Goal: Task Accomplishment & Management: Complete application form

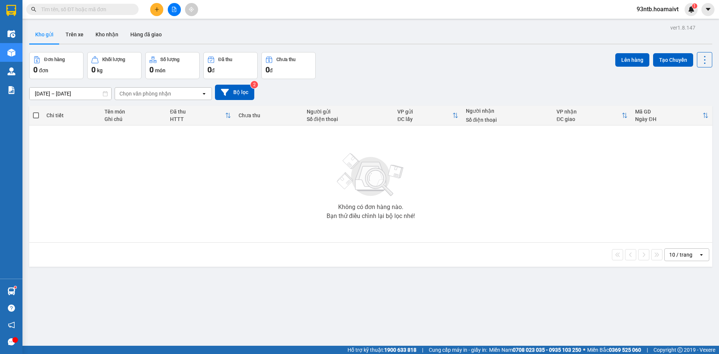
click at [519, 50] on div "ver 1.8.147 Kho gửi Trên xe Kho nhận Hàng đã giao Đơn hàng 0 đơn Khối lượng 0 k…" at bounding box center [370, 199] width 689 height 354
click at [156, 7] on icon "plus" at bounding box center [156, 9] width 5 height 5
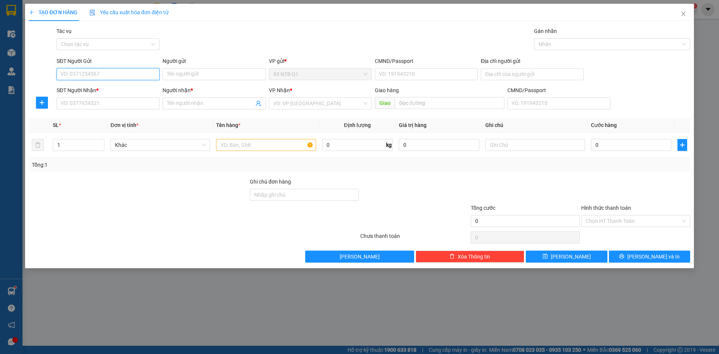
click at [110, 75] on input "SĐT Người Gửi" at bounding box center [108, 74] width 103 height 12
click at [97, 88] on div "0962807809 - Quy" at bounding box center [108, 89] width 94 height 8
type input "0962807809"
type input "Quy"
type input "036200015263"
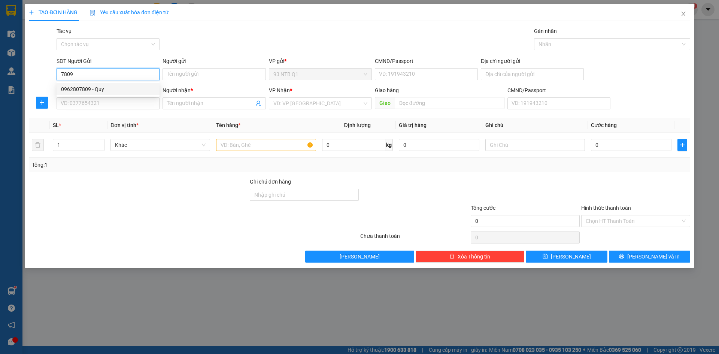
type input "0906878969"
type input "Duy"
type input "0962807809"
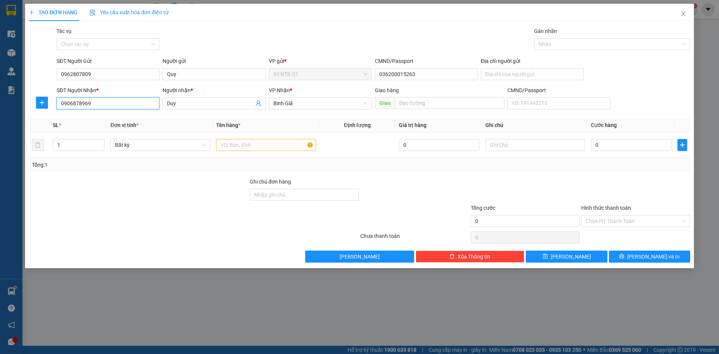
click at [95, 107] on input "0906878969" at bounding box center [108, 103] width 103 height 12
click at [85, 115] on div "0398250681 - Quyet" at bounding box center [108, 118] width 94 height 8
type input "0398250681"
type input "Quyet"
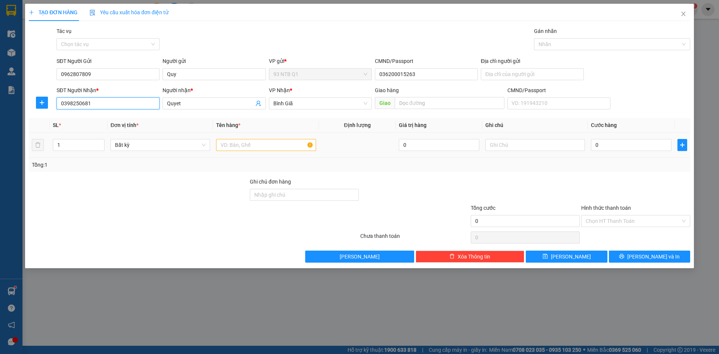
type input "0398250681"
click at [250, 143] on input "text" at bounding box center [266, 145] width 100 height 12
type input "goi nl do xe"
type input "003"
type input "3"
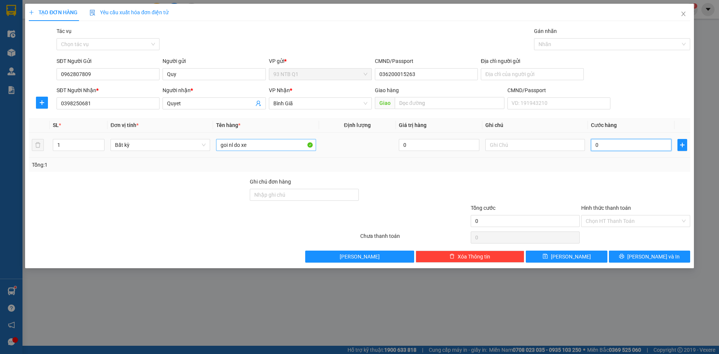
type input "3"
type input "0.030"
type input "30"
click at [662, 259] on span "[PERSON_NAME] và In" at bounding box center [654, 257] width 52 height 8
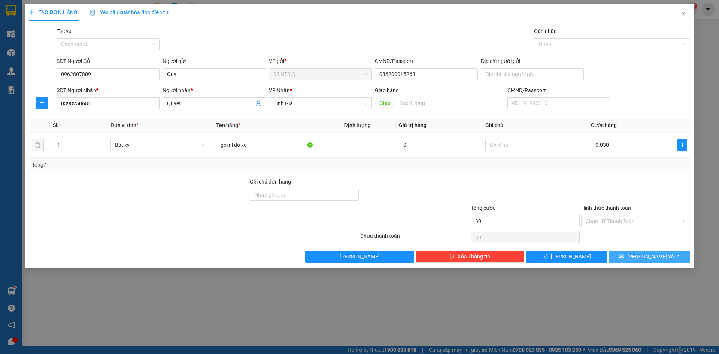
type input "30.000"
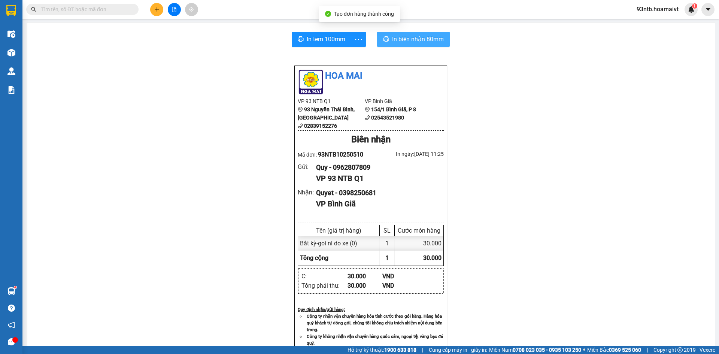
click at [440, 36] on span "In biên nhận 80mm" at bounding box center [418, 38] width 52 height 9
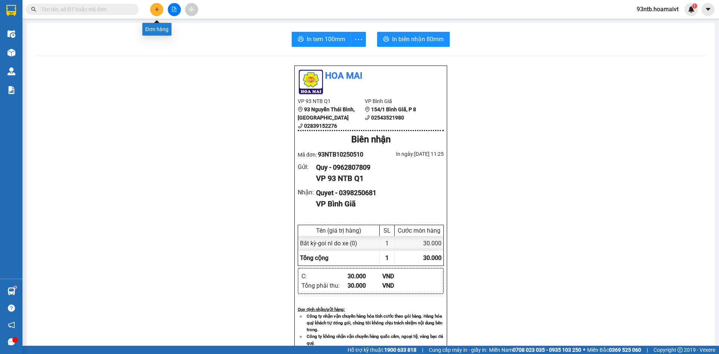
click at [157, 10] on icon "plus" at bounding box center [156, 9] width 5 height 5
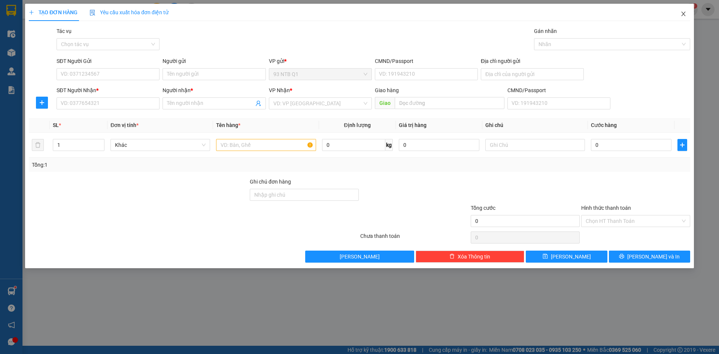
click at [682, 17] on icon "close" at bounding box center [684, 14] width 6 height 6
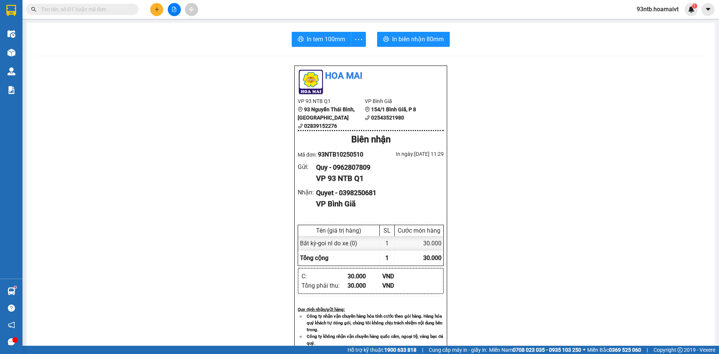
click at [92, 12] on input "text" at bounding box center [85, 9] width 88 height 8
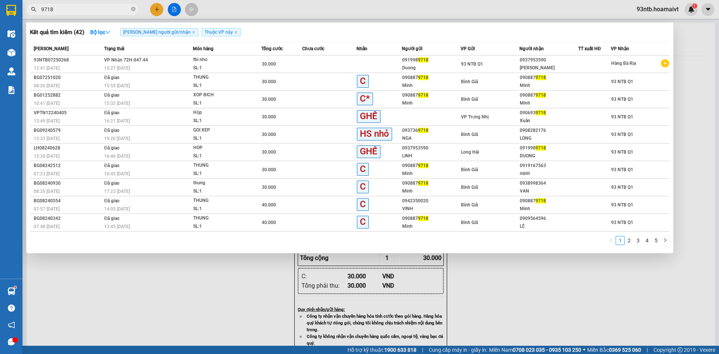
type input "9718"
click at [112, 10] on input "9718" at bounding box center [85, 9] width 88 height 8
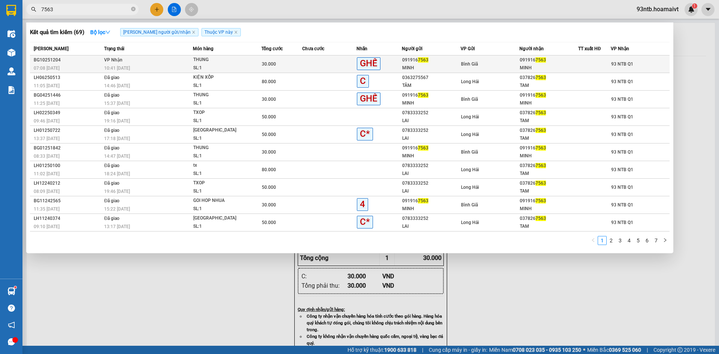
type input "7563"
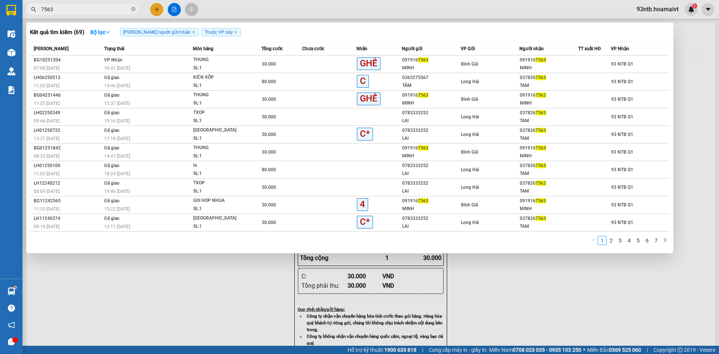
click at [290, 58] on td "30.000" at bounding box center [282, 64] width 41 height 18
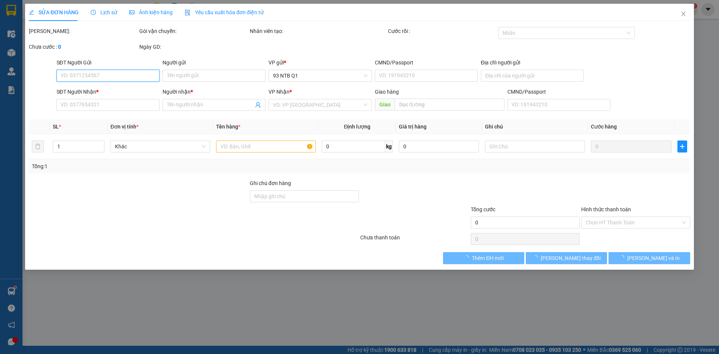
type input "0919167563"
type input "MINH"
type input "0919167563"
type input "MINH"
type input "30.000"
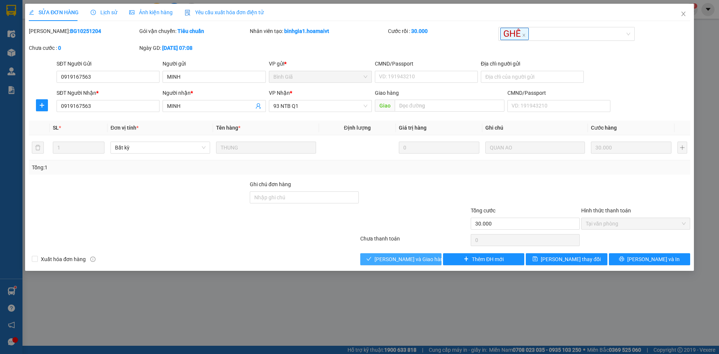
click at [411, 260] on span "[PERSON_NAME] và Giao hàng" at bounding box center [411, 259] width 72 height 8
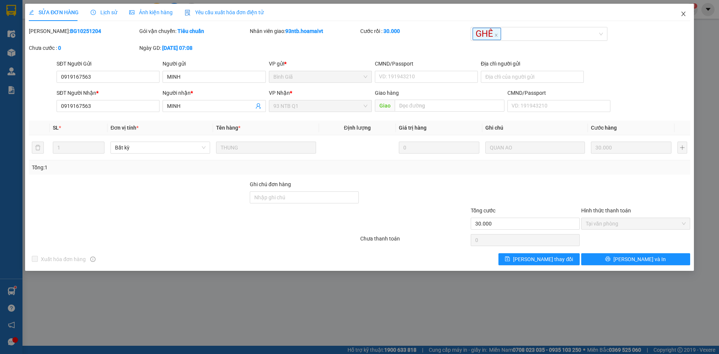
click at [681, 13] on icon "close" at bounding box center [684, 14] width 6 height 6
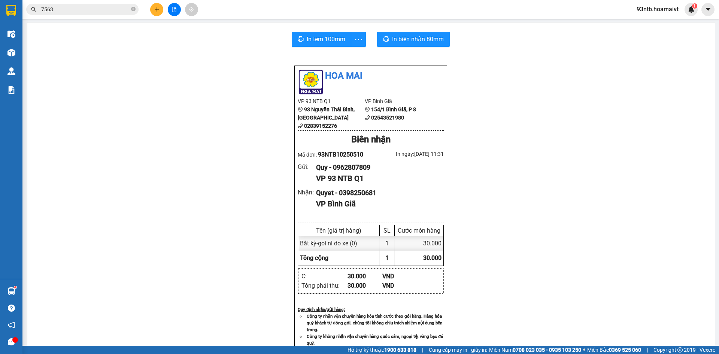
click at [132, 6] on span at bounding box center [133, 9] width 4 height 7
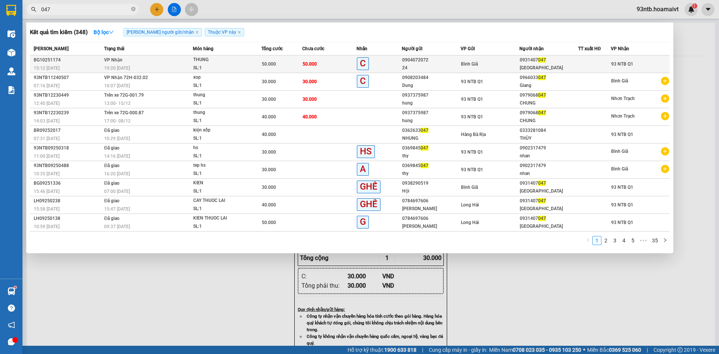
type input "047"
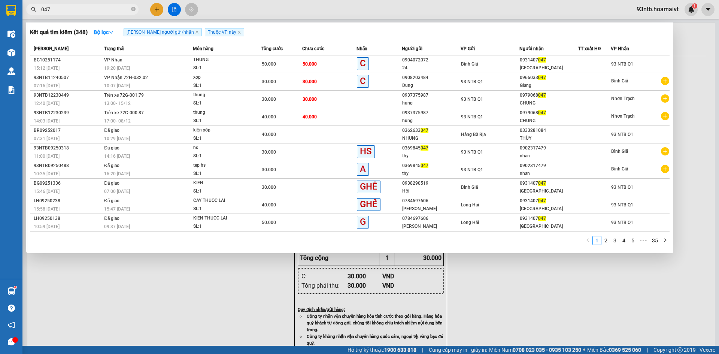
click at [294, 58] on td "50.000" at bounding box center [282, 64] width 41 height 18
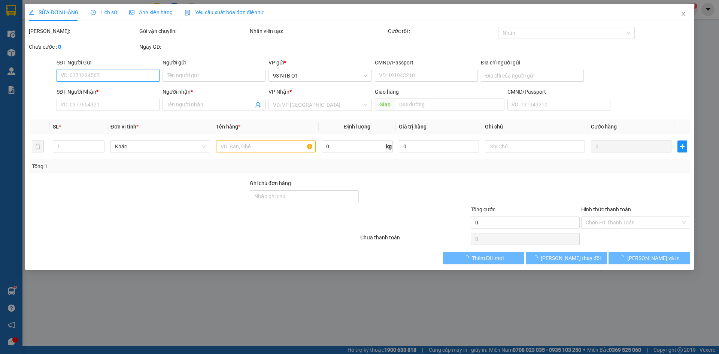
type input "0904072072"
type input "24"
type input "0931407047"
type input "[GEOGRAPHIC_DATA]"
type input "50.000"
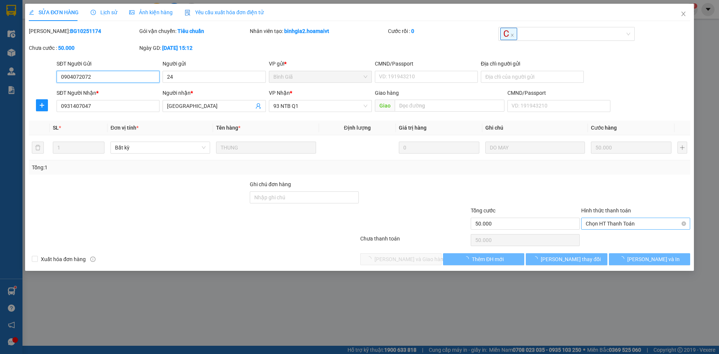
click at [615, 228] on span "Chọn HT Thanh Toán" at bounding box center [636, 223] width 100 height 11
click at [610, 236] on div "Tại văn phòng" at bounding box center [636, 239] width 100 height 8
type input "0"
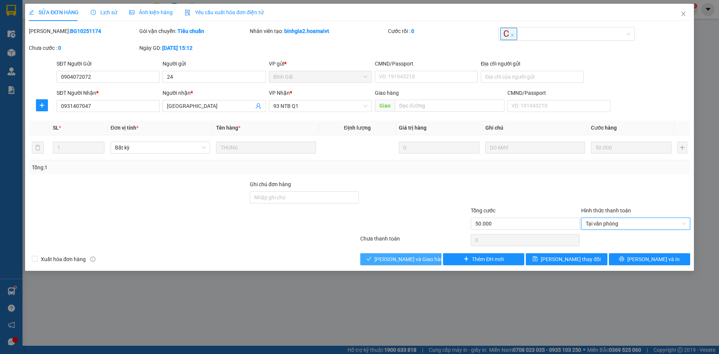
click at [384, 264] on button "[PERSON_NAME] và Giao hàng" at bounding box center [400, 259] width 81 height 12
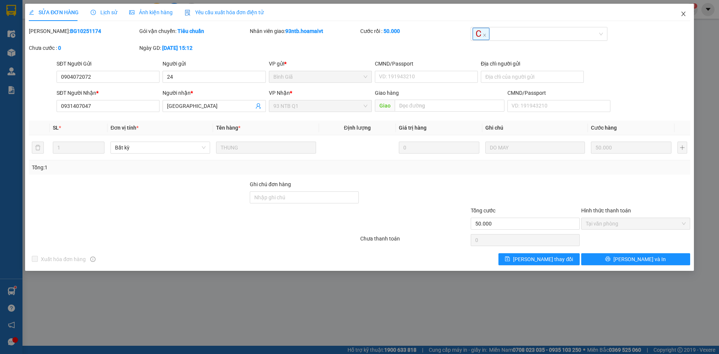
click at [681, 13] on icon "close" at bounding box center [684, 14] width 6 height 6
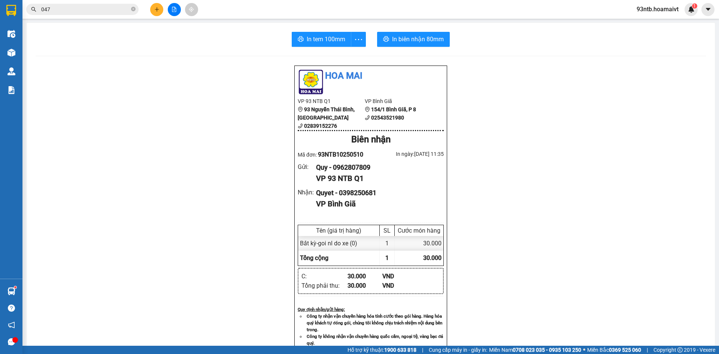
click at [158, 8] on icon "plus" at bounding box center [156, 9] width 5 height 5
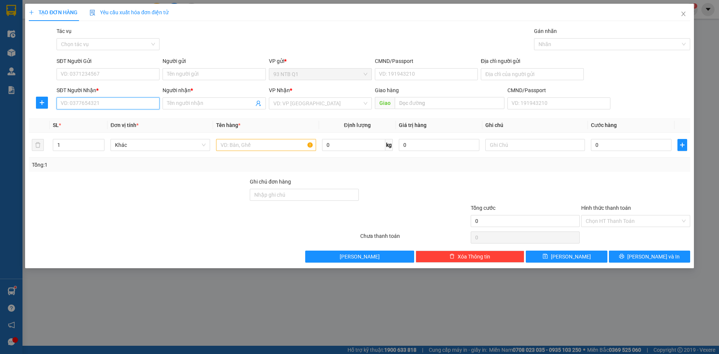
click at [117, 103] on input "SĐT Người Nhận *" at bounding box center [108, 103] width 103 height 12
type input "0987815387"
click at [221, 102] on input "Người nhận *" at bounding box center [210, 103] width 87 height 8
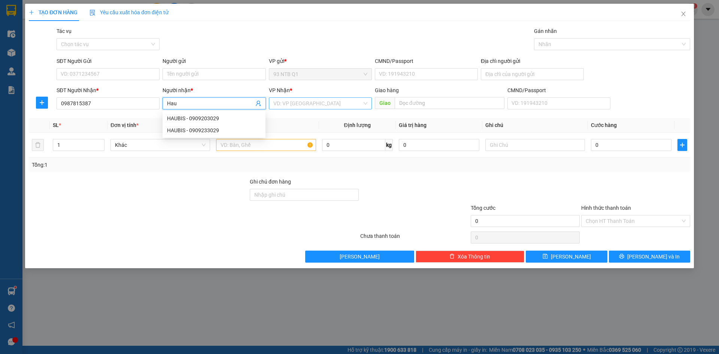
type input "Hau"
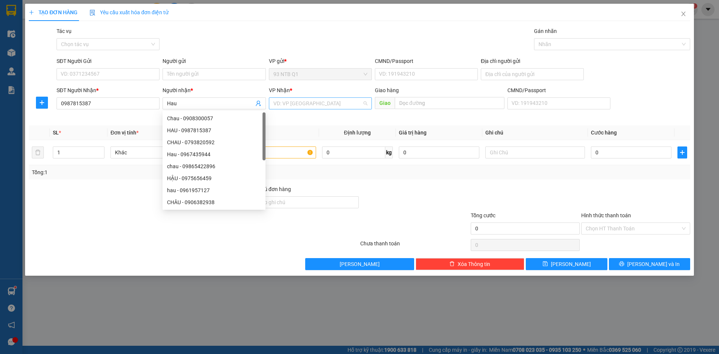
click at [283, 103] on input "search" at bounding box center [318, 103] width 89 height 11
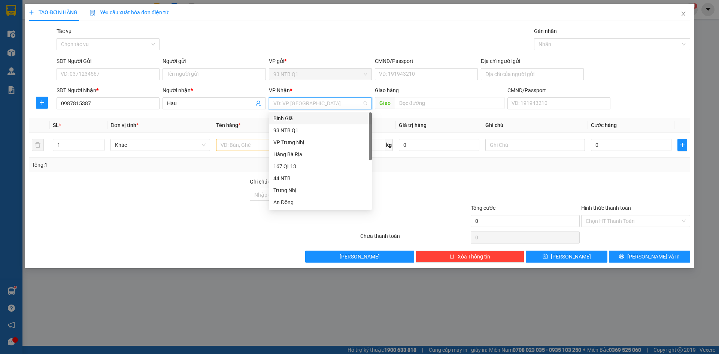
click at [289, 121] on div "Bình Giã" at bounding box center [321, 118] width 94 height 8
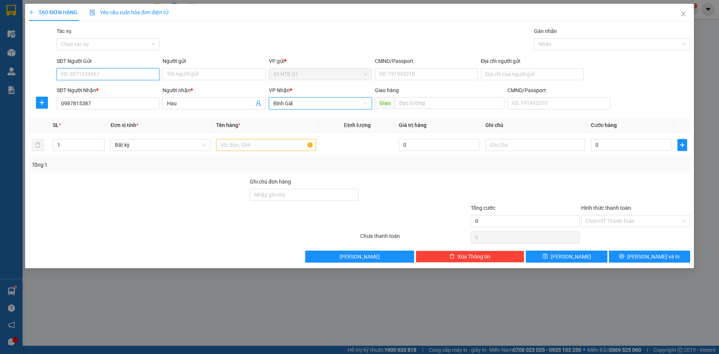
click at [113, 72] on input "SĐT Người Gửi" at bounding box center [108, 74] width 103 height 12
click at [104, 105] on input "0987815387" at bounding box center [108, 103] width 103 height 12
click at [118, 75] on input "SĐT Người Gửi" at bounding box center [108, 74] width 103 height 12
type input "0903302485"
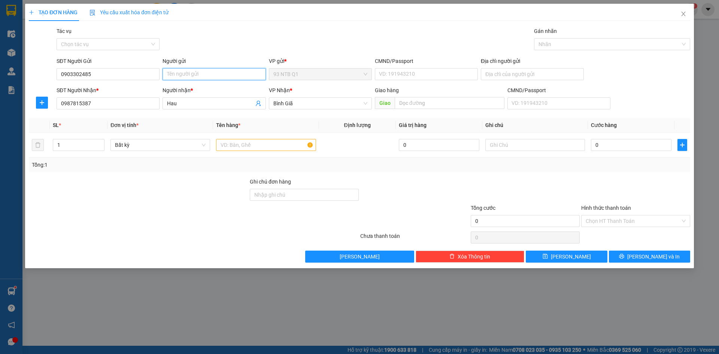
click at [170, 75] on input "Người gửi" at bounding box center [214, 74] width 103 height 12
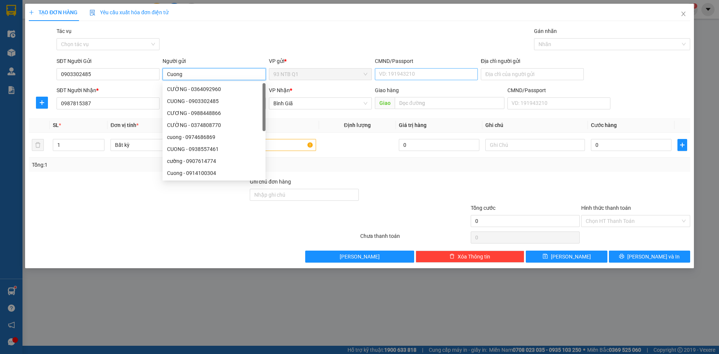
type input "Cuong"
click at [408, 75] on input "CMND/Passport" at bounding box center [426, 74] width 103 height 12
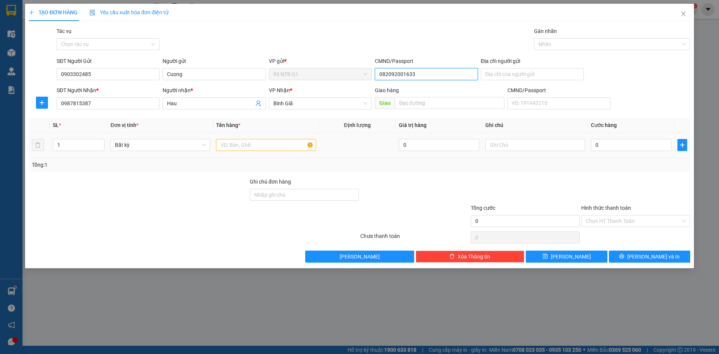
type input "082092001633"
click at [287, 145] on input "text" at bounding box center [266, 145] width 100 height 12
type input "thug may"
click at [604, 147] on input "0" at bounding box center [631, 145] width 81 height 12
type input "003"
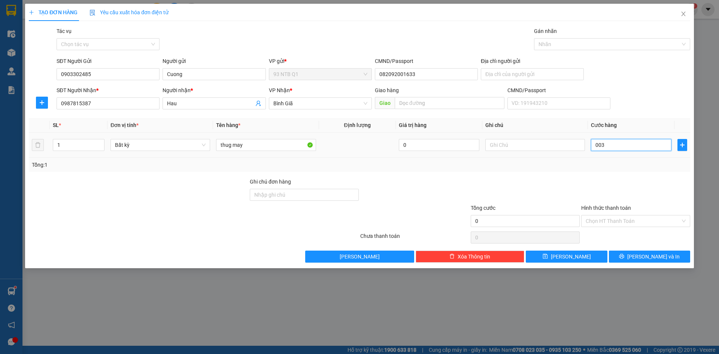
type input "3"
type input "0.030"
type input "30"
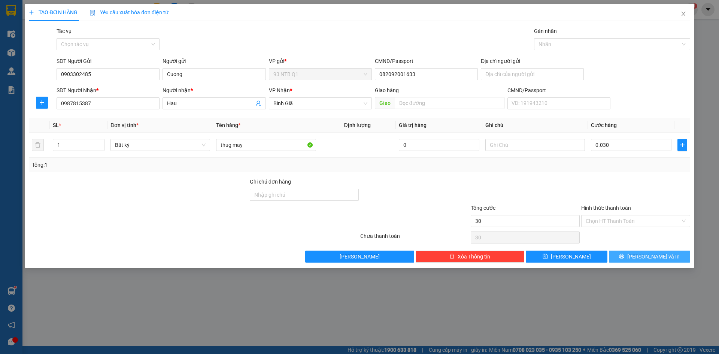
type input "30.000"
click at [625, 258] on icon "printer" at bounding box center [622, 256] width 5 height 5
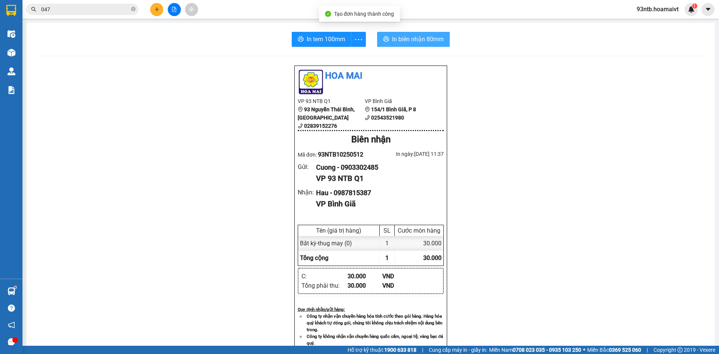
click at [439, 34] on span "In biên nhận 80mm" at bounding box center [418, 38] width 52 height 9
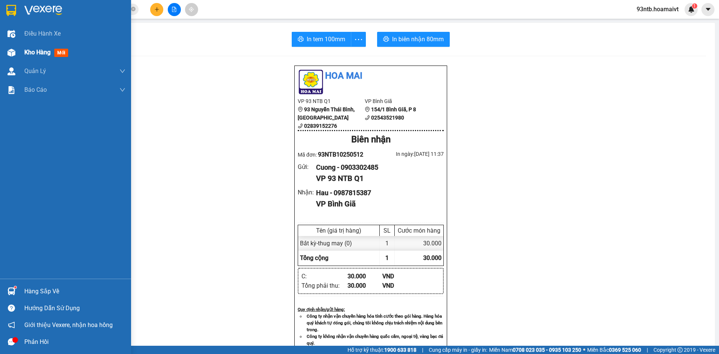
click at [10, 49] on img at bounding box center [11, 53] width 8 height 8
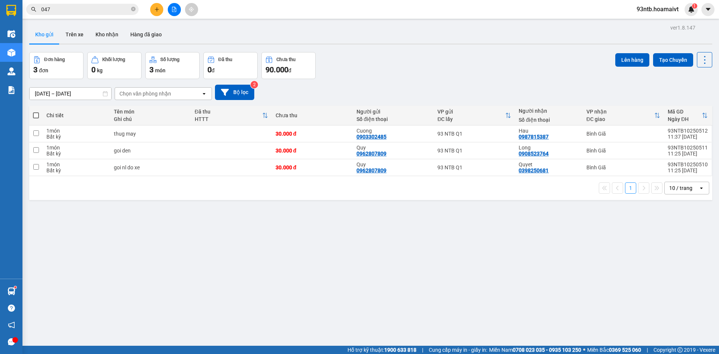
click at [37, 114] on span at bounding box center [36, 115] width 6 height 6
click at [36, 112] on input "checkbox" at bounding box center [36, 112] width 0 height 0
checkbox input "true"
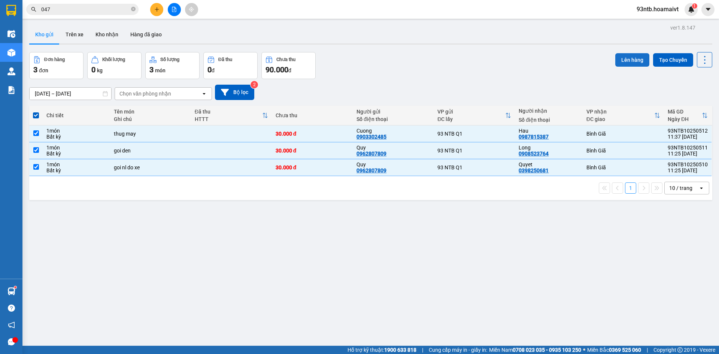
click at [620, 57] on button "Lên hàng" at bounding box center [633, 59] width 34 height 13
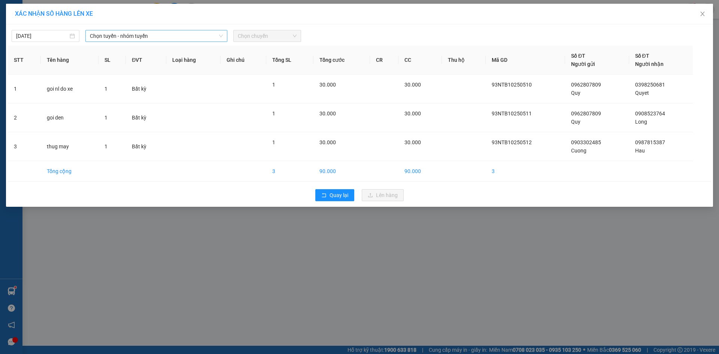
click at [129, 32] on span "Chọn tuyến - nhóm tuyến" at bounding box center [156, 35] width 133 height 11
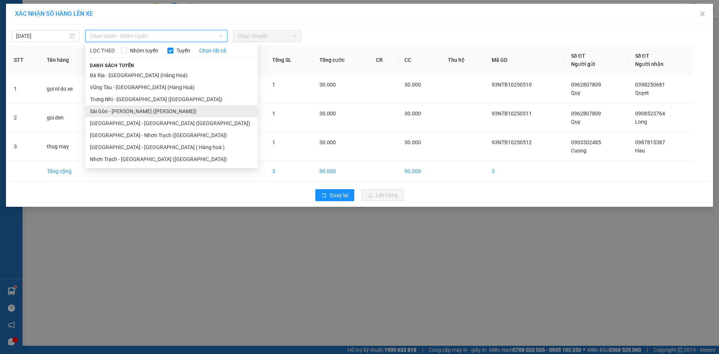
click at [122, 112] on li "Sài Gòn - [PERSON_NAME] ([PERSON_NAME])" at bounding box center [171, 111] width 172 height 12
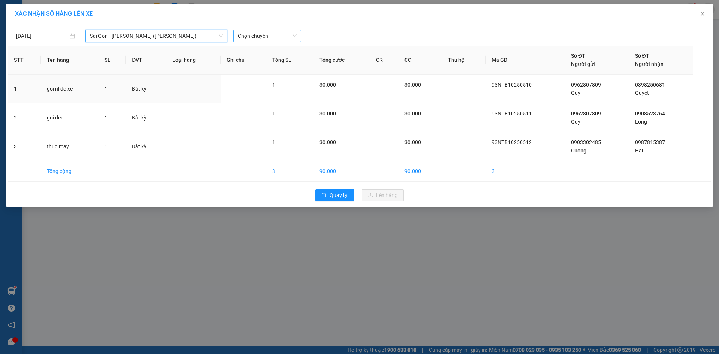
click at [275, 33] on span "Chọn chuyến" at bounding box center [267, 35] width 59 height 11
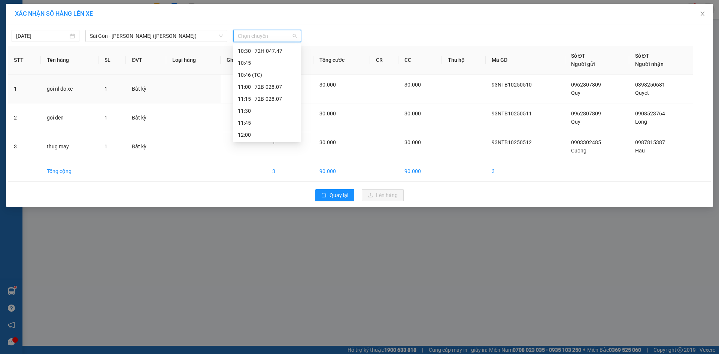
scroll to position [337, 0]
click at [254, 97] on div "12:00" at bounding box center [267, 97] width 58 height 8
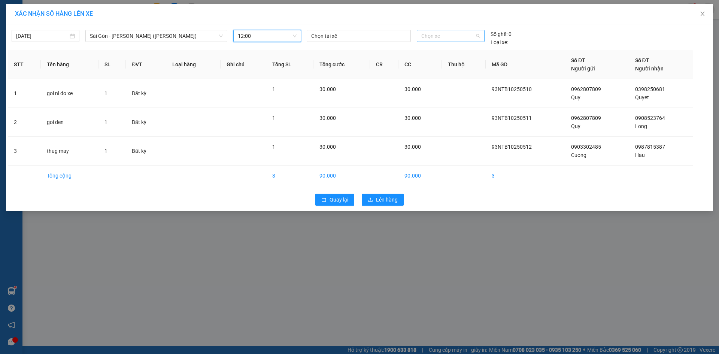
click at [466, 33] on span "Chọn xe" at bounding box center [451, 35] width 58 height 11
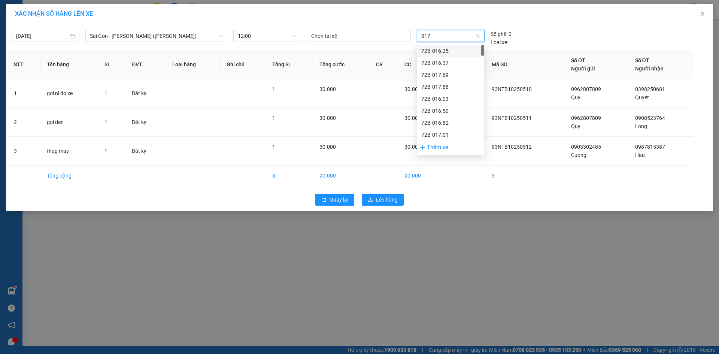
type input "0179"
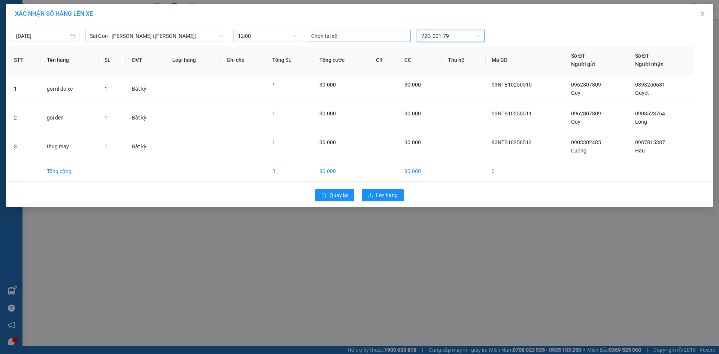
click at [392, 35] on div at bounding box center [359, 35] width 100 height 9
type input "n"
type input "nam"
click at [355, 15] on div "XÁC NHẬN SỐ HÀNG LÊN XE" at bounding box center [359, 14] width 689 height 8
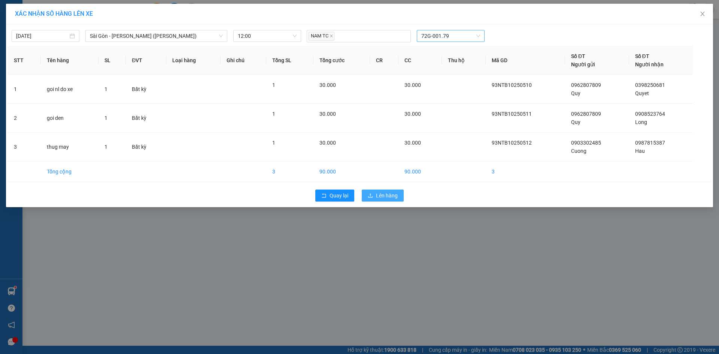
click at [387, 194] on span "Lên hàng" at bounding box center [387, 195] width 22 height 8
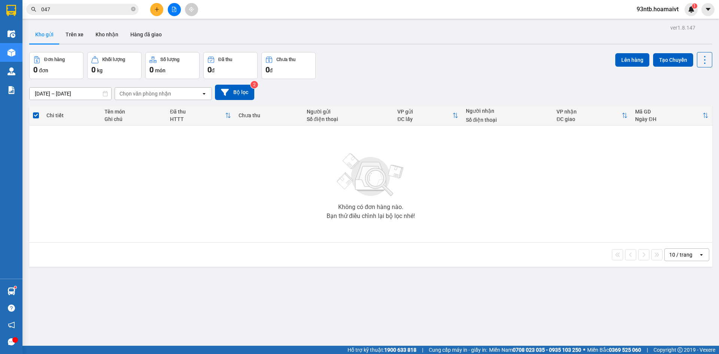
click at [160, 13] on button at bounding box center [156, 9] width 13 height 13
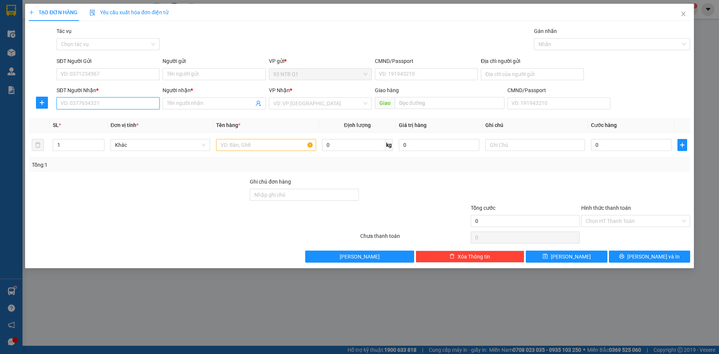
click at [80, 108] on input "SĐT Người Nhận *" at bounding box center [108, 103] width 103 height 12
type input "0937936364"
click at [213, 100] on input "Người nhận *" at bounding box center [210, 103] width 87 height 8
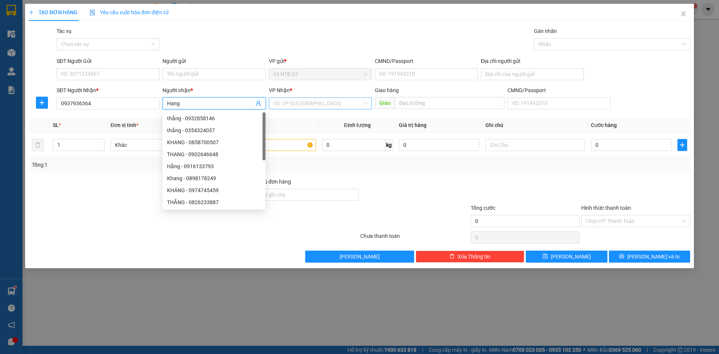
type input "Hang"
click at [279, 102] on input "search" at bounding box center [318, 103] width 89 height 11
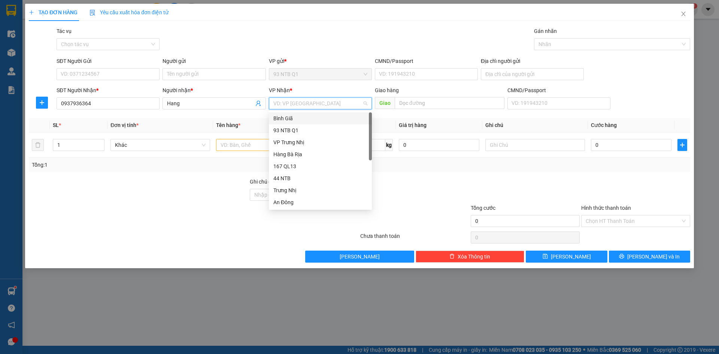
drag, startPoint x: 292, startPoint y: 118, endPoint x: 285, endPoint y: 121, distance: 7.4
click at [292, 118] on div "Bình Giã" at bounding box center [321, 118] width 94 height 8
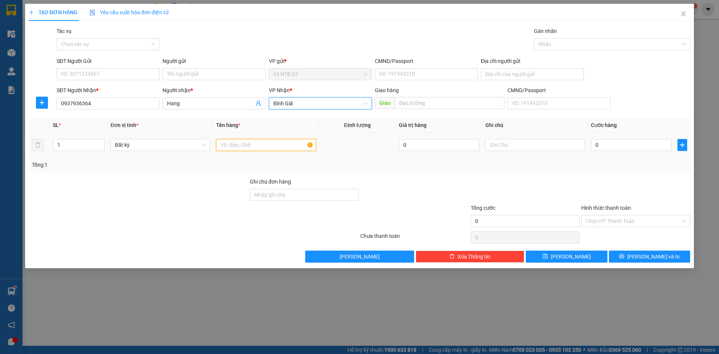
click at [254, 145] on input "text" at bounding box center [266, 145] width 100 height 12
type input "hop thuoc"
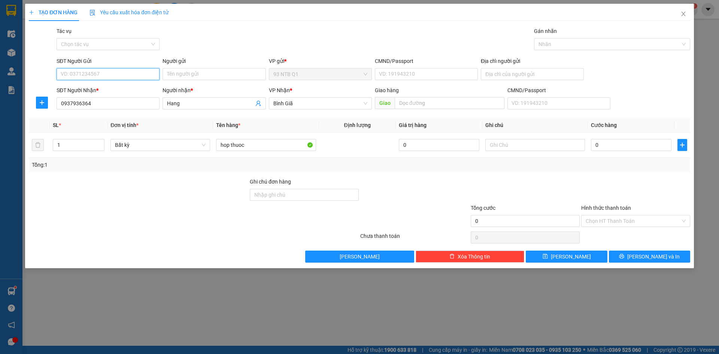
click at [115, 72] on input "SĐT Người Gửi" at bounding box center [108, 74] width 103 height 12
type input "0963922823"
click at [189, 73] on input "Người gửi" at bounding box center [214, 74] width 103 height 12
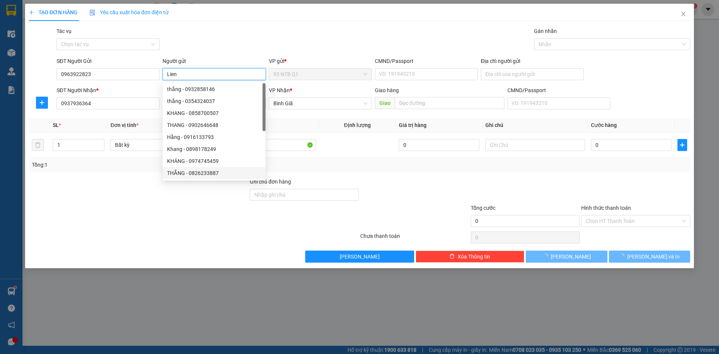
type input "Lien"
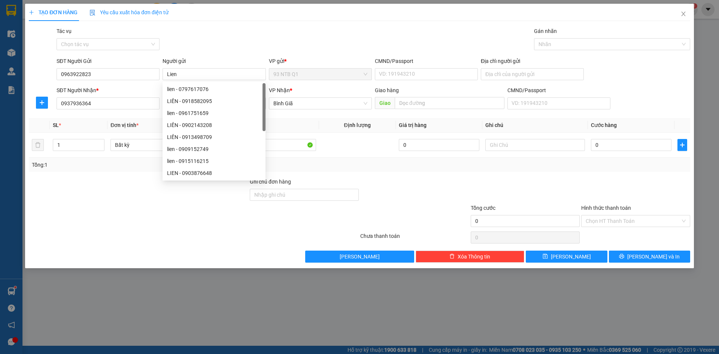
click at [154, 235] on div at bounding box center [194, 237] width 332 height 15
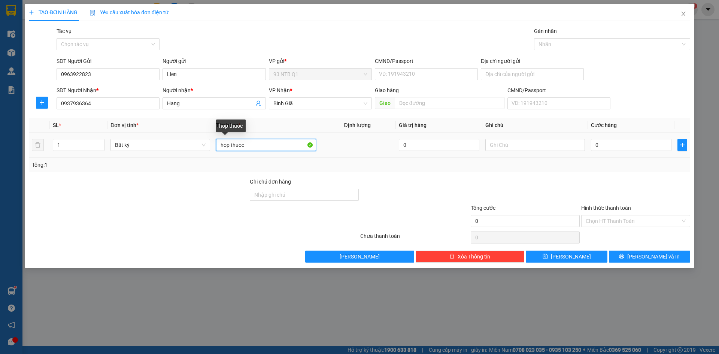
click at [270, 149] on input "hop thuoc" at bounding box center [266, 145] width 100 height 12
click at [643, 144] on input "0" at bounding box center [631, 145] width 81 height 12
type input "003"
type input "3"
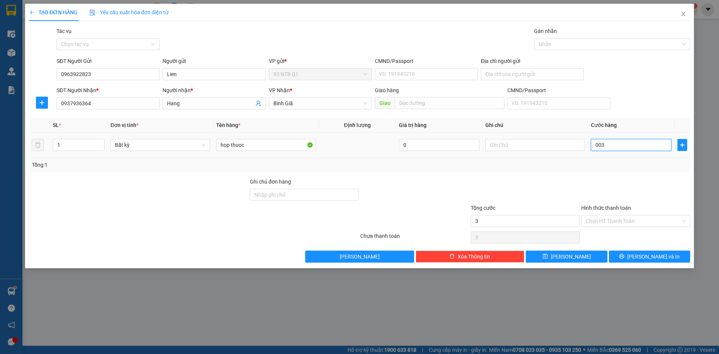
type input "0.030"
type input "30"
click at [489, 72] on input "Địa chỉ người gửi" at bounding box center [532, 74] width 103 height 12
type input "30.000"
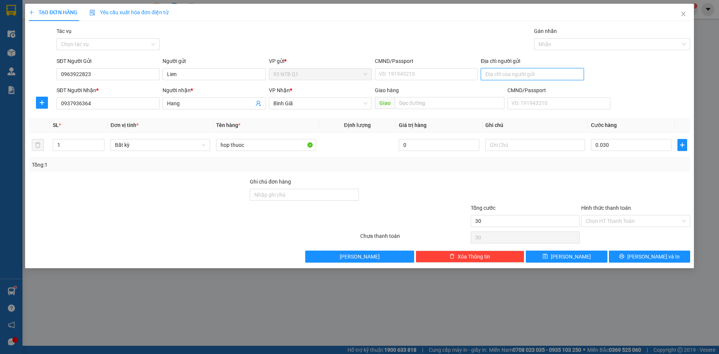
type input "30.000"
type input "077191004399"
click at [621, 223] on input "Hình thức thanh toán" at bounding box center [633, 220] width 95 height 11
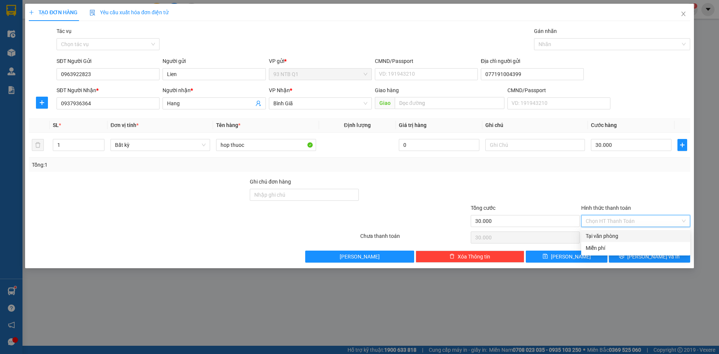
click at [610, 235] on div "Tại văn phòng" at bounding box center [636, 236] width 100 height 8
type input "0"
click at [632, 257] on button "[PERSON_NAME] và In" at bounding box center [649, 257] width 81 height 12
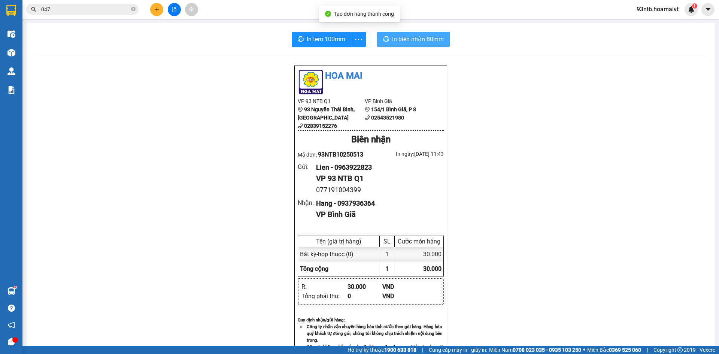
click at [432, 37] on span "In biên nhận 80mm" at bounding box center [418, 38] width 52 height 9
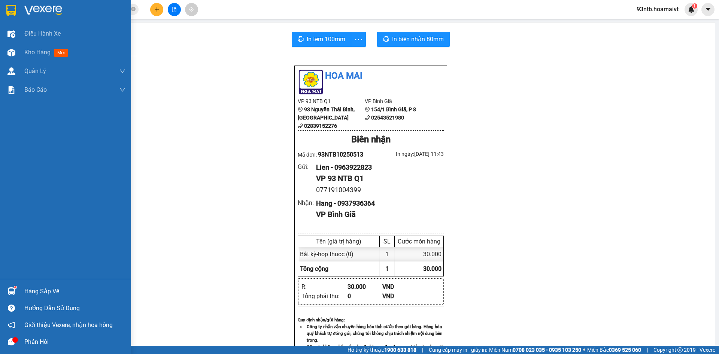
click at [18, 284] on div "Hàng sắp về" at bounding box center [65, 291] width 131 height 17
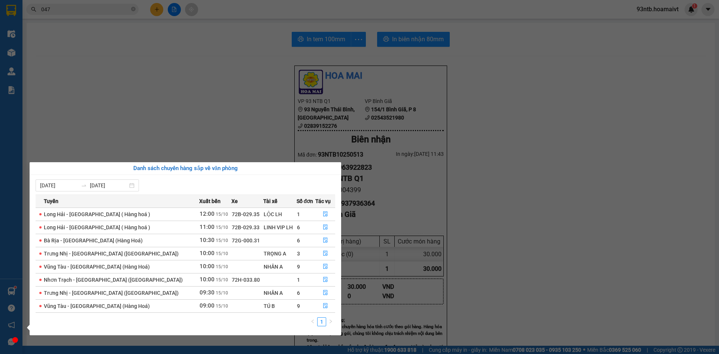
click at [186, 113] on section "Kết quả tìm kiếm ( 348 ) Bộ lọc Tìm người gửi/nhận Thuộc VP này Mã ĐH Trạng thá…" at bounding box center [359, 177] width 719 height 354
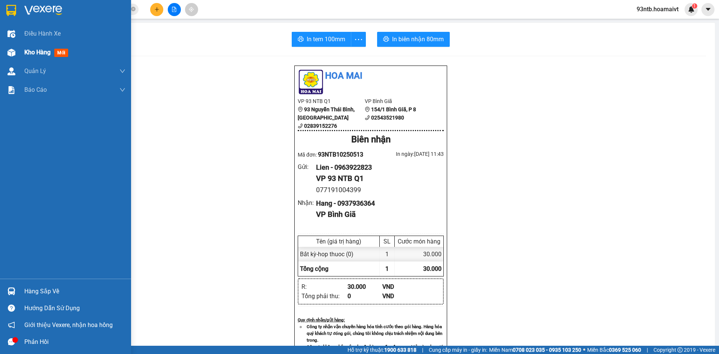
click at [13, 51] on img at bounding box center [11, 53] width 8 height 8
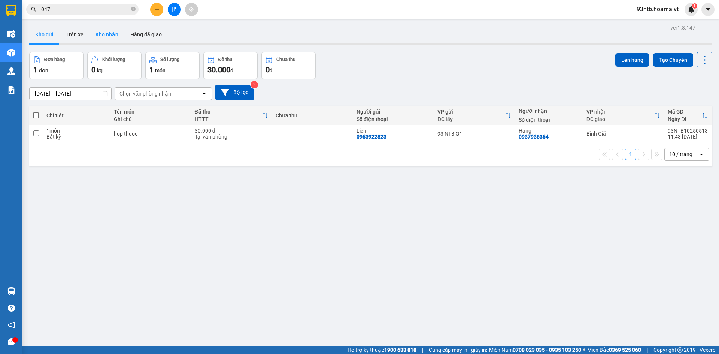
click at [94, 34] on button "Kho nhận" at bounding box center [107, 34] width 35 height 18
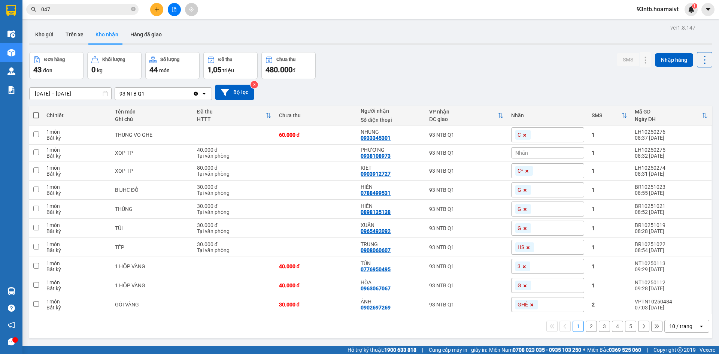
click at [83, 9] on input "047" at bounding box center [85, 9] width 88 height 8
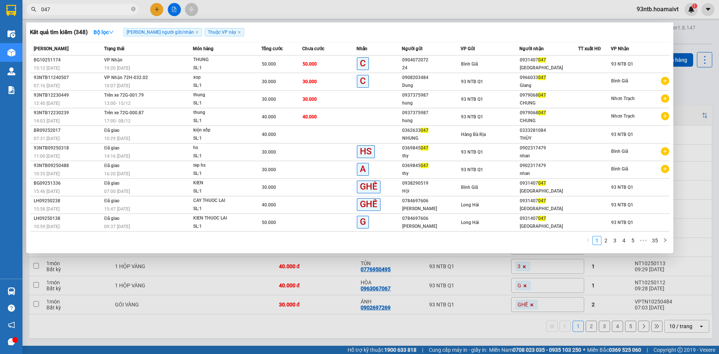
click at [83, 9] on input "047" at bounding box center [85, 9] width 88 height 8
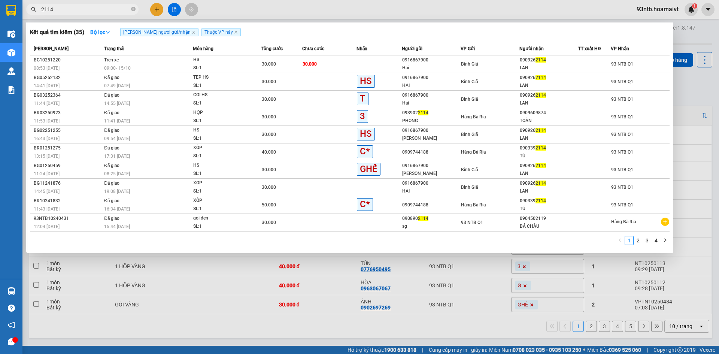
click at [128, 284] on div at bounding box center [359, 177] width 719 height 354
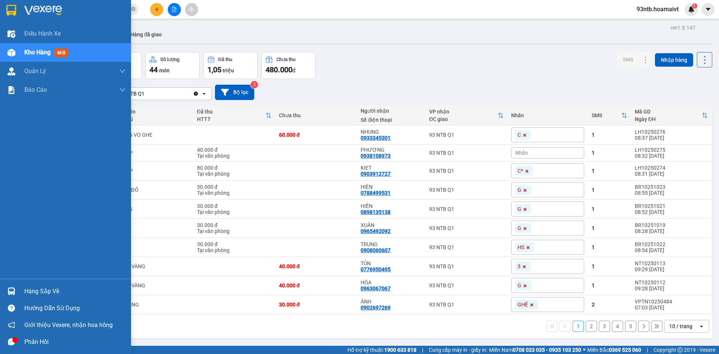
click at [15, 283] on div "Hàng sắp về" at bounding box center [65, 291] width 131 height 17
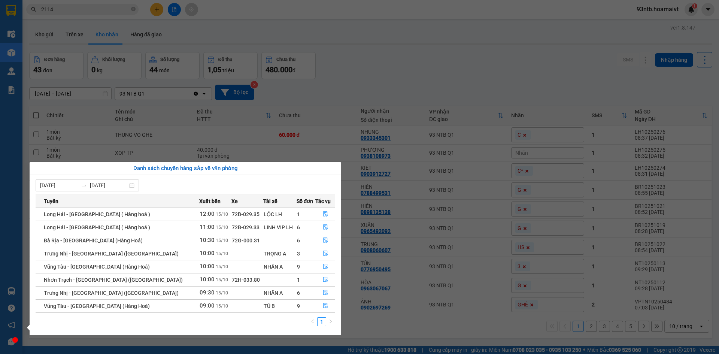
click at [342, 38] on section "Kết quả tìm kiếm ( 35 ) Bộ lọc Tìm người gửi/nhận Thuộc VP này Mã ĐH Trạng thái…" at bounding box center [359, 177] width 719 height 354
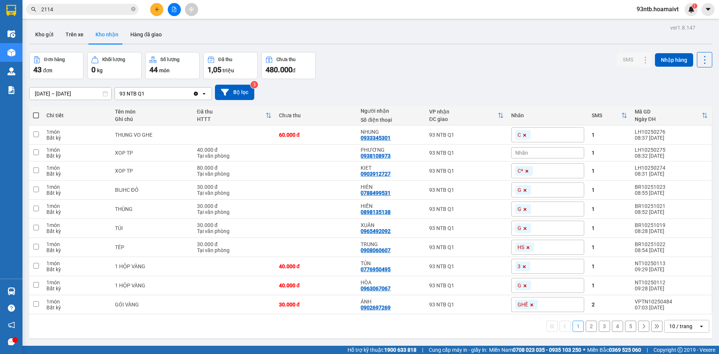
click at [342, 38] on div "Kho gửi Trên xe Kho nhận Hàng đã giao" at bounding box center [370, 35] width 683 height 20
click at [102, 9] on input "2114" at bounding box center [85, 9] width 88 height 8
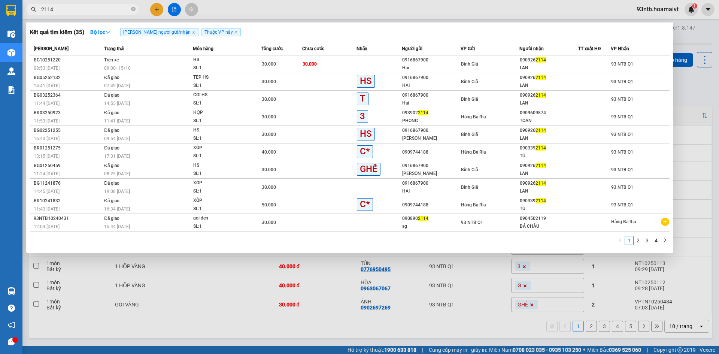
click at [102, 9] on input "2114" at bounding box center [85, 9] width 88 height 8
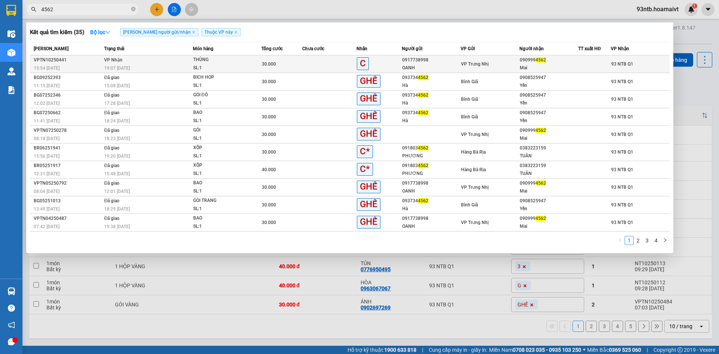
type input "4562"
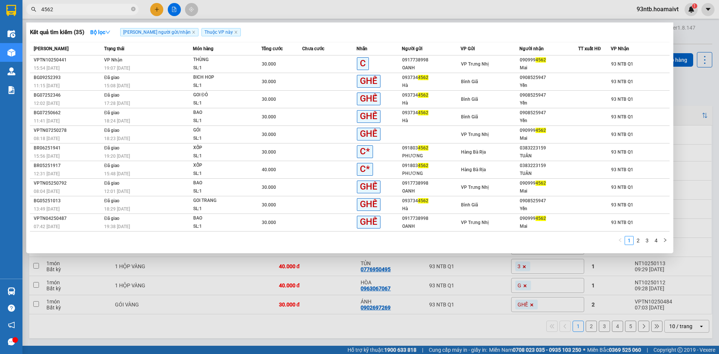
click at [242, 59] on div "THÙNG" at bounding box center [221, 60] width 56 height 8
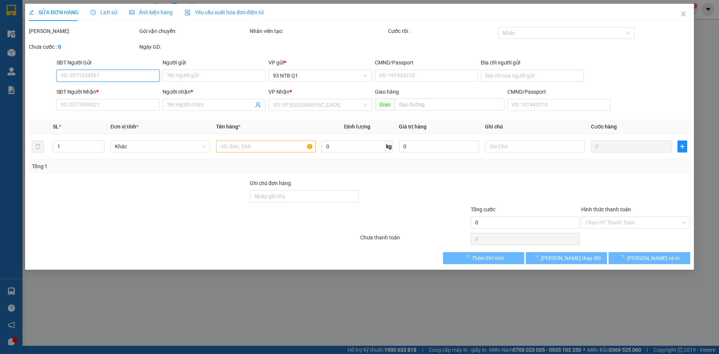
type input "0917738998"
type input "OANH"
type input "0909994562"
type input "Mai"
type input "30.000"
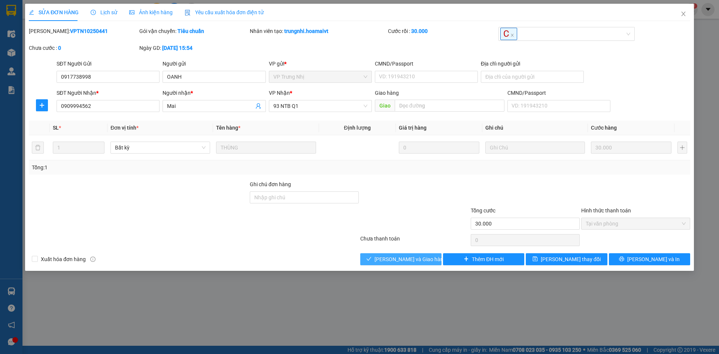
click at [399, 256] on span "[PERSON_NAME] và Giao hàng" at bounding box center [411, 259] width 72 height 8
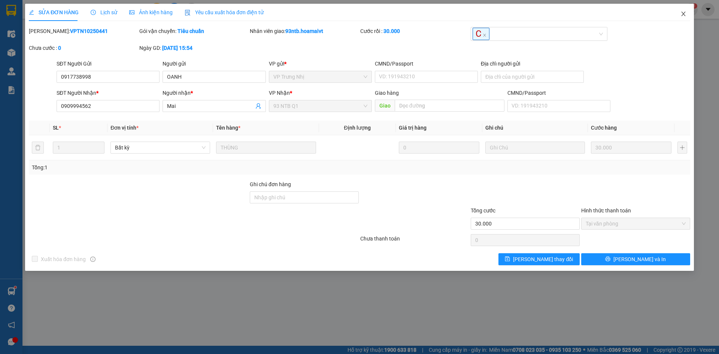
click at [683, 14] on icon "close" at bounding box center [684, 14] width 6 height 6
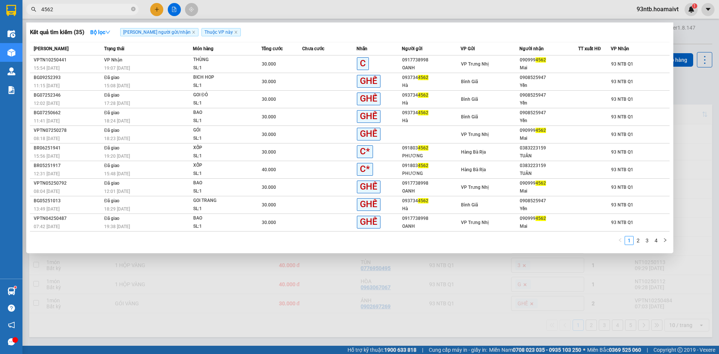
click at [79, 12] on input "4562" at bounding box center [85, 9] width 88 height 8
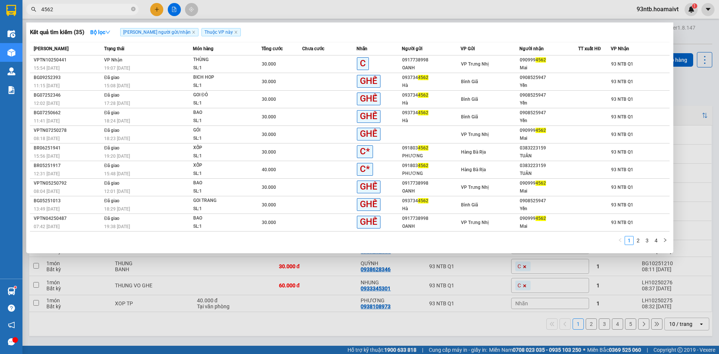
click at [79, 12] on input "4562" at bounding box center [85, 9] width 88 height 8
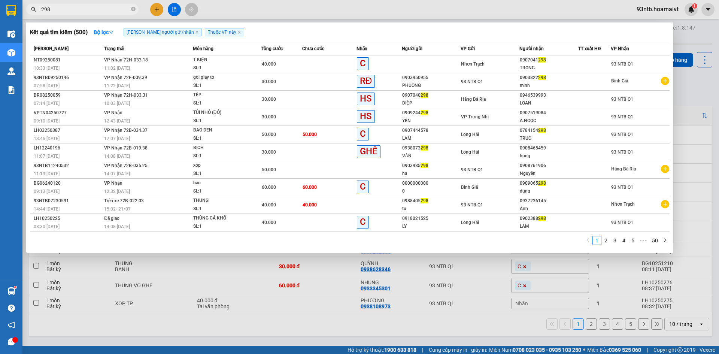
type input "298"
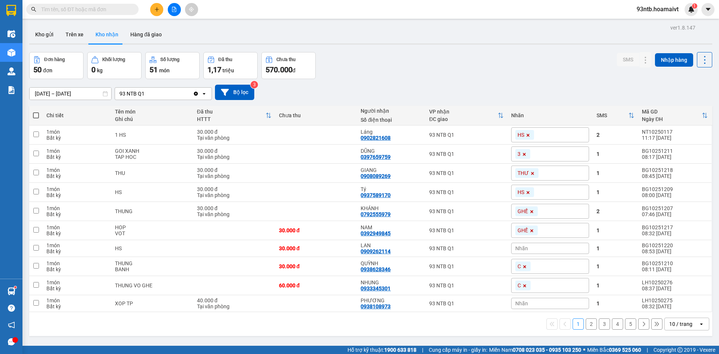
click at [81, 11] on input "text" at bounding box center [85, 9] width 88 height 8
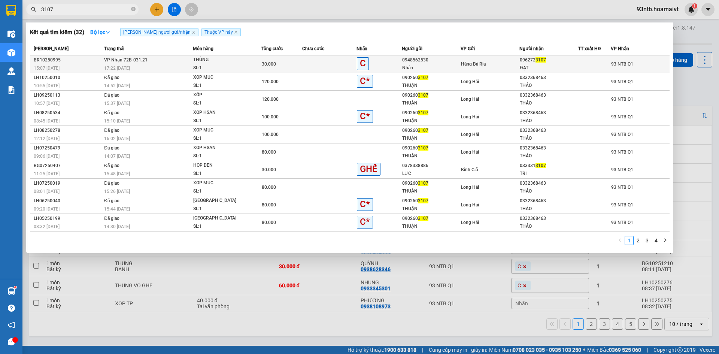
type input "3107"
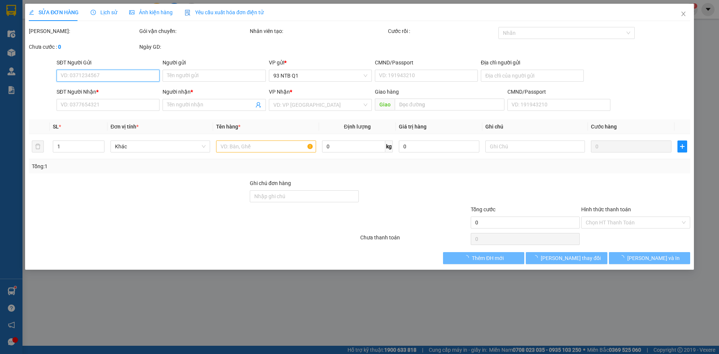
type input "0948562530"
type input "Nhân"
type input "077202005045"
type input "0962723107"
type input "ĐẠT"
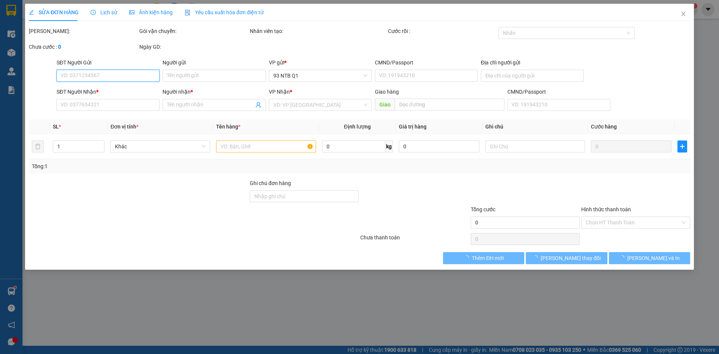
type input "30.000"
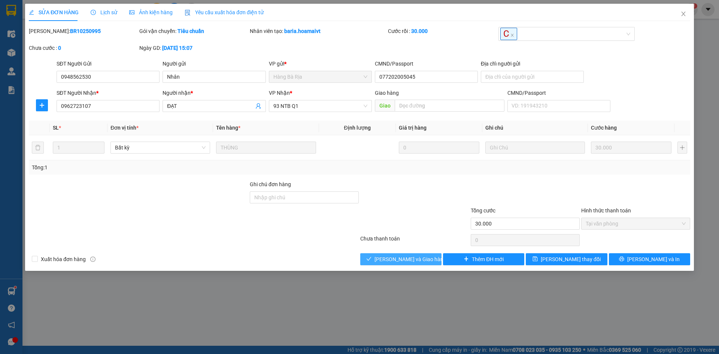
click at [385, 260] on span "[PERSON_NAME] và Giao hàng" at bounding box center [411, 259] width 72 height 8
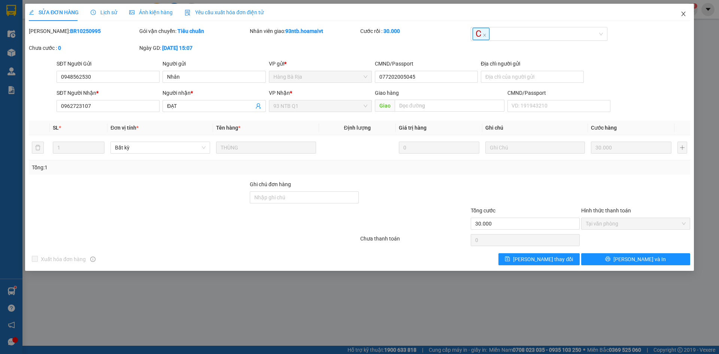
click at [685, 19] on span "Close" at bounding box center [683, 14] width 21 height 21
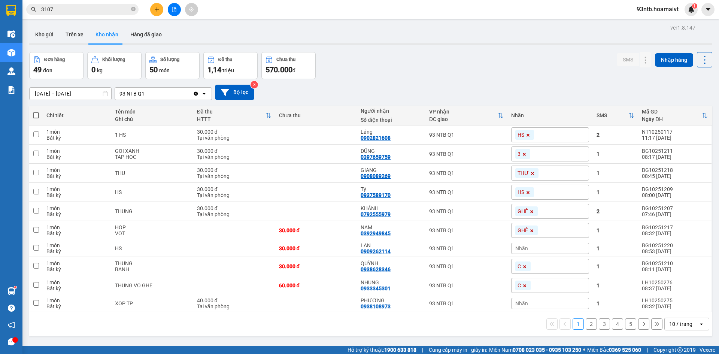
click at [74, 10] on input "3107" at bounding box center [85, 9] width 88 height 8
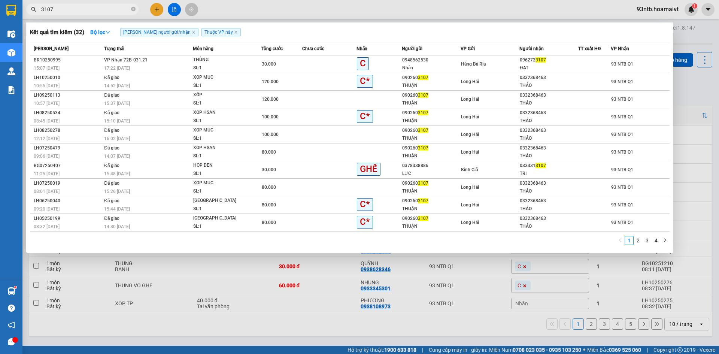
click at [74, 10] on input "3107" at bounding box center [85, 9] width 88 height 8
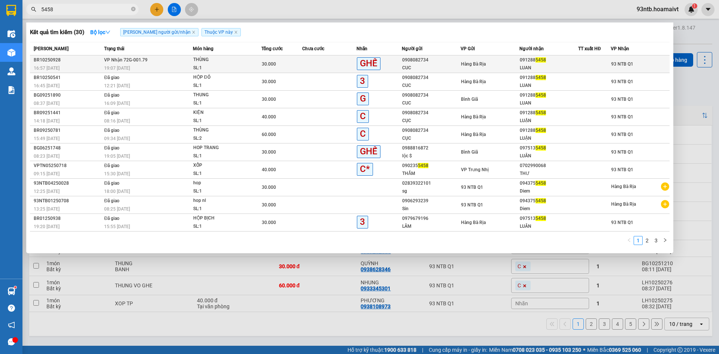
type input "5458"
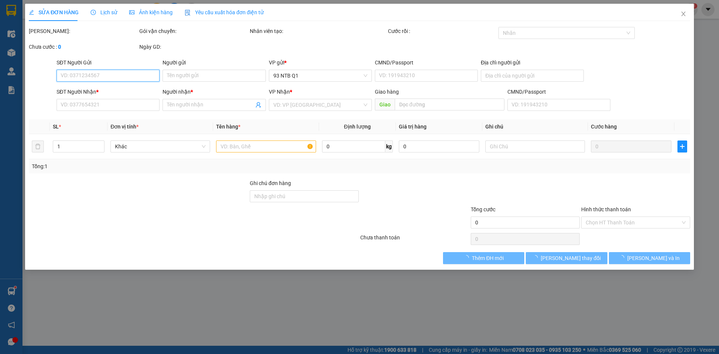
type input "0908082734"
type input "CUC"
type input "077197002404"
type input "0912885458"
type input "LUAN"
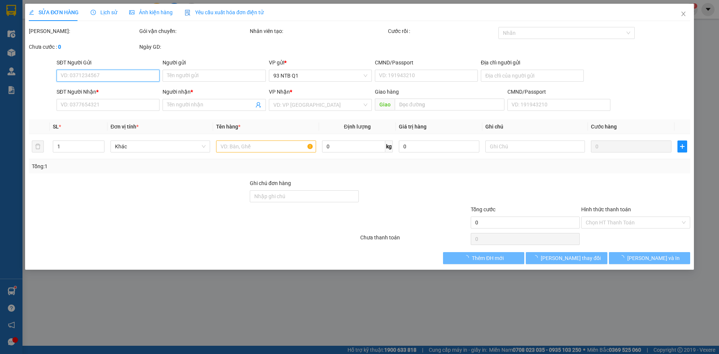
type input "30.000"
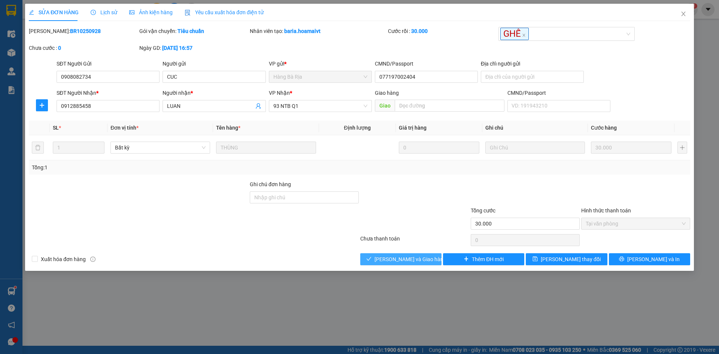
click at [409, 261] on span "[PERSON_NAME] và Giao hàng" at bounding box center [411, 259] width 72 height 8
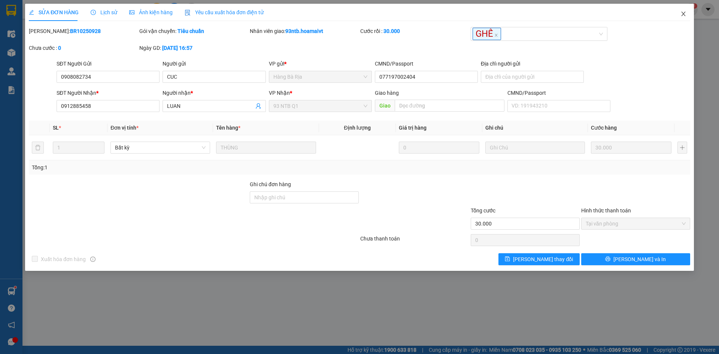
click at [682, 13] on icon "close" at bounding box center [684, 14] width 6 height 6
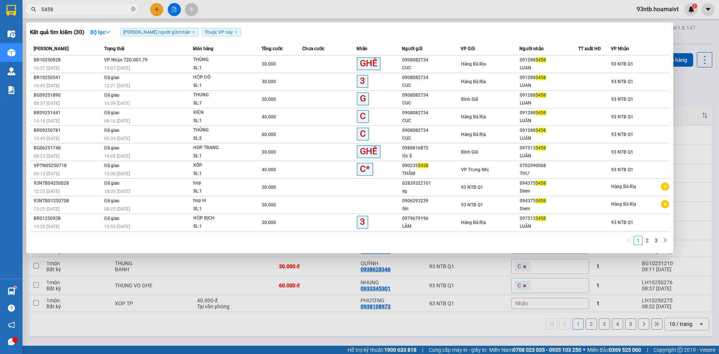
click at [68, 9] on input "5458" at bounding box center [85, 9] width 88 height 8
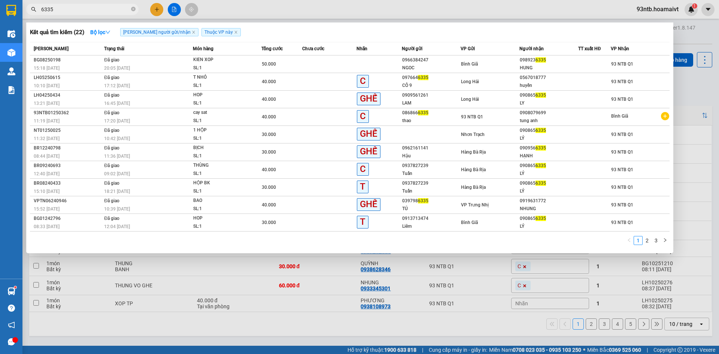
type input "6335"
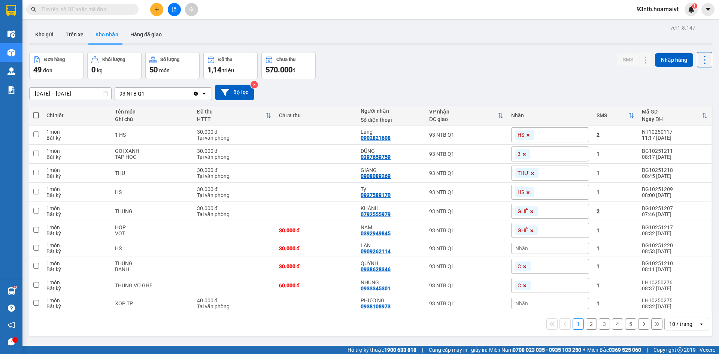
click at [72, 5] on input "text" at bounding box center [85, 9] width 88 height 8
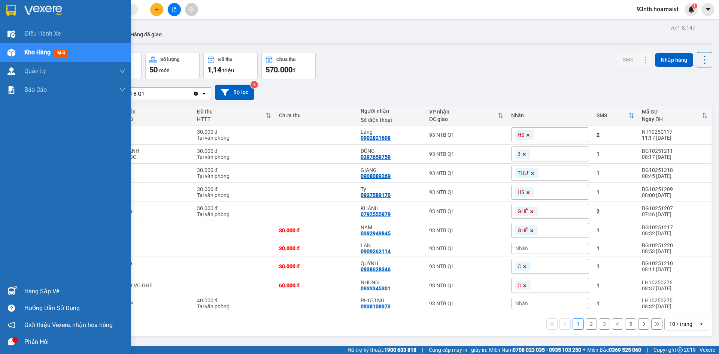
click at [37, 286] on div "Hàng sắp về" at bounding box center [74, 291] width 101 height 11
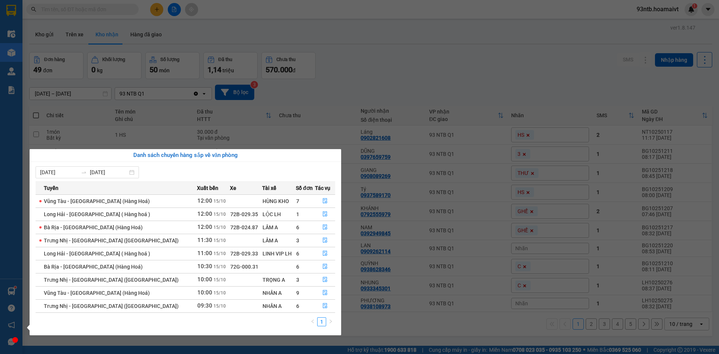
click at [67, 8] on section "Kết quả tìm kiếm ( 22 ) Bộ lọc Tìm người gửi/nhận Thuộc VP này Mã ĐH Trạng thái…" at bounding box center [359, 177] width 719 height 354
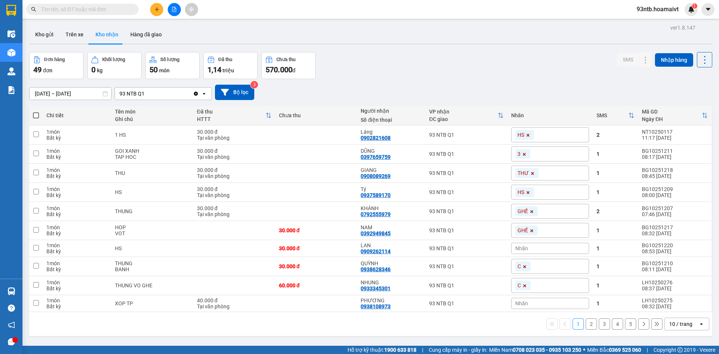
click at [67, 8] on input "text" at bounding box center [85, 9] width 88 height 8
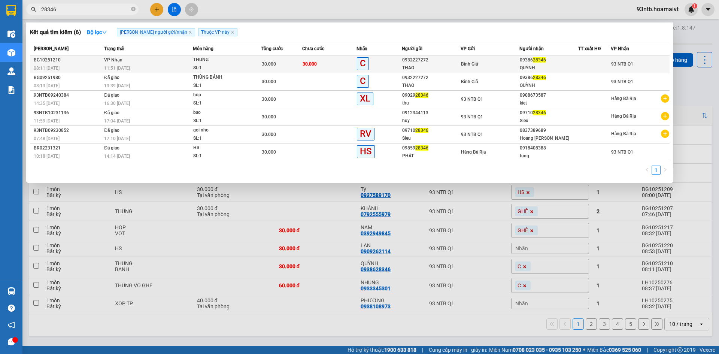
type input "28346"
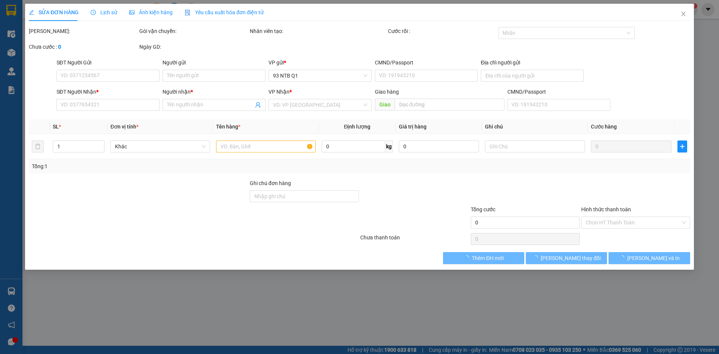
type input "0932227272"
type input "THAO"
type input "0938628346"
type input "QUỲNH"
type input "30.000"
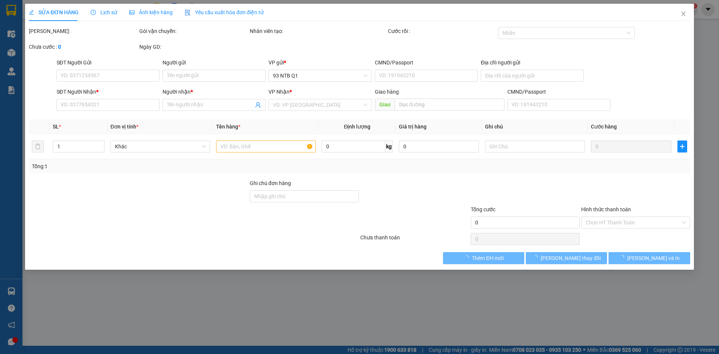
type input "30.000"
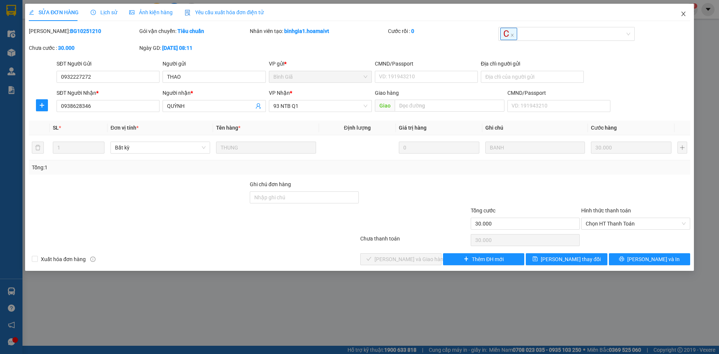
click at [680, 12] on span "Close" at bounding box center [683, 14] width 21 height 21
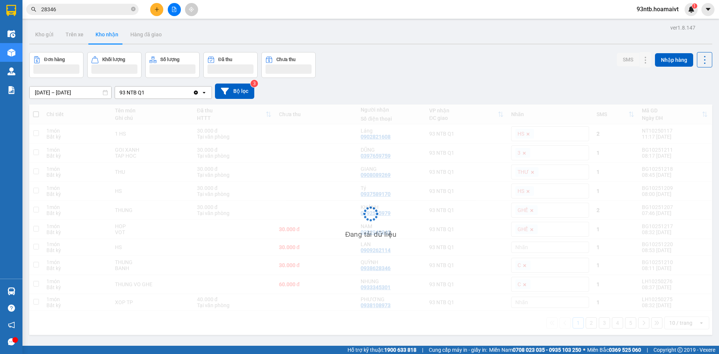
click at [68, 10] on input "28346" at bounding box center [85, 9] width 88 height 8
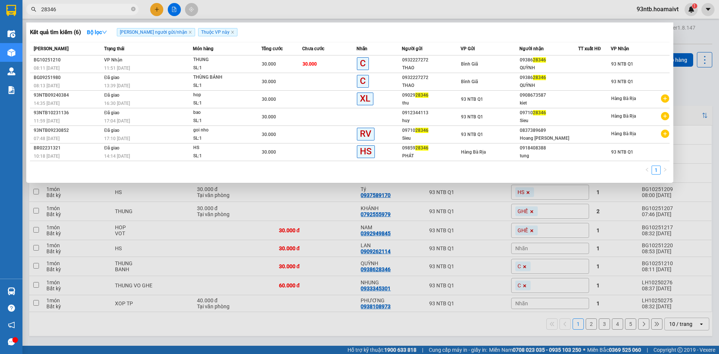
click at [68, 10] on input "28346" at bounding box center [85, 9] width 88 height 8
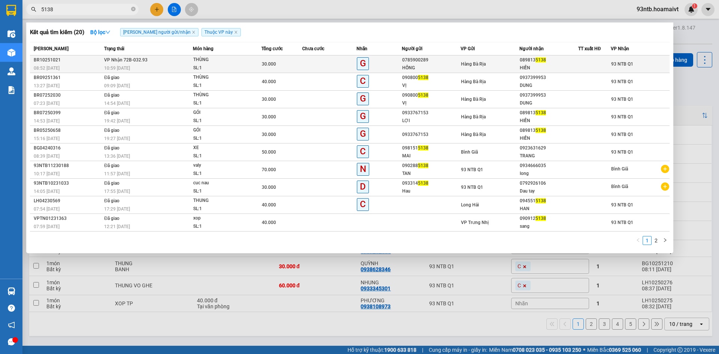
type input "5138"
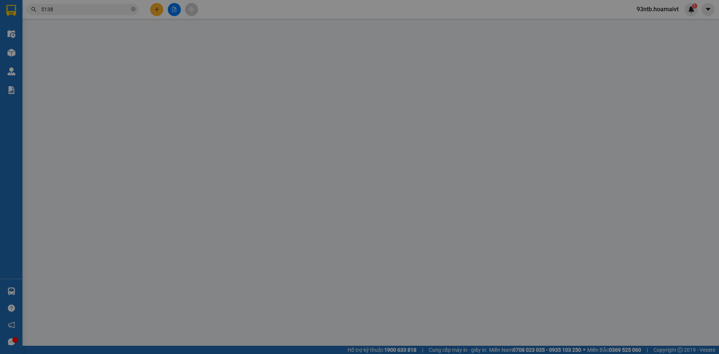
type input "0785900289"
type input "HỒNG"
type input "0898135138"
type input "HIỀN"
type input "30.000"
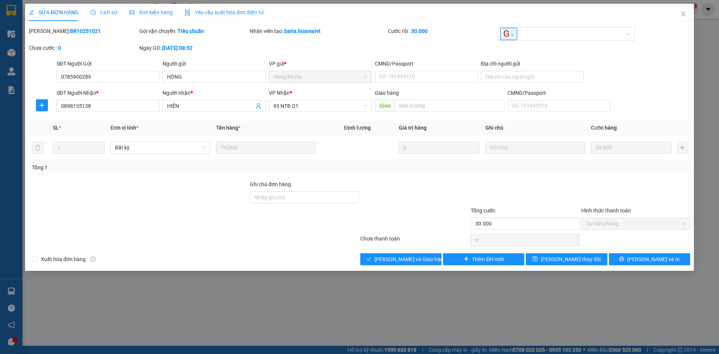
click at [267, 177] on div "Total Paid Fee 30.000 Total UnPaid Fee 0 Cash Collection Total Fee Mã ĐH: BR102…" at bounding box center [360, 146] width 662 height 238
click at [384, 261] on button "[PERSON_NAME] và Giao hàng" at bounding box center [400, 259] width 81 height 12
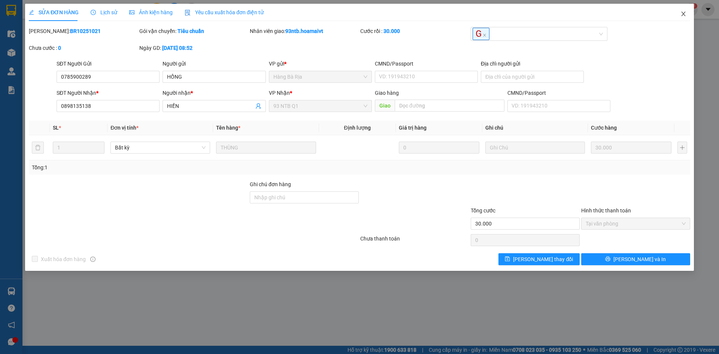
click at [679, 12] on span "Close" at bounding box center [683, 14] width 21 height 21
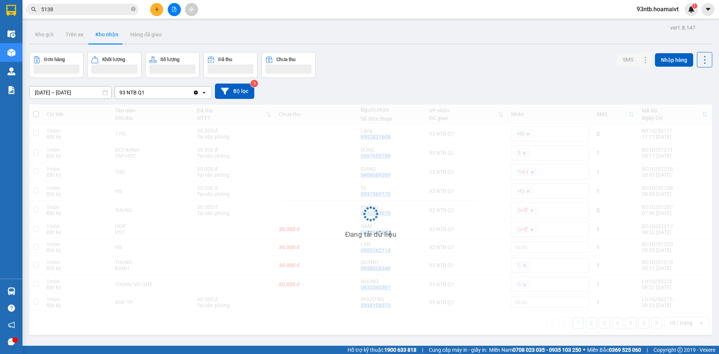
click at [87, 11] on input "5138" at bounding box center [85, 9] width 88 height 8
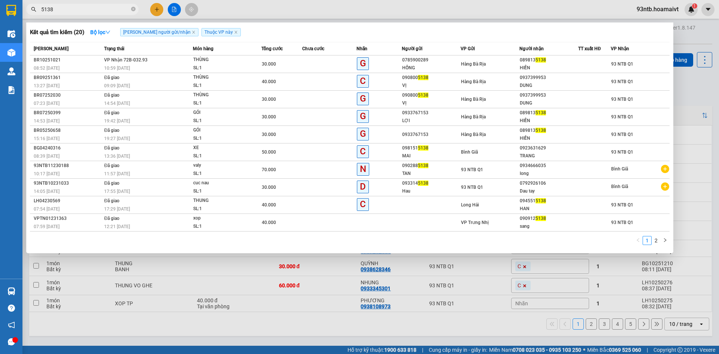
click at [87, 11] on input "5138" at bounding box center [85, 9] width 88 height 8
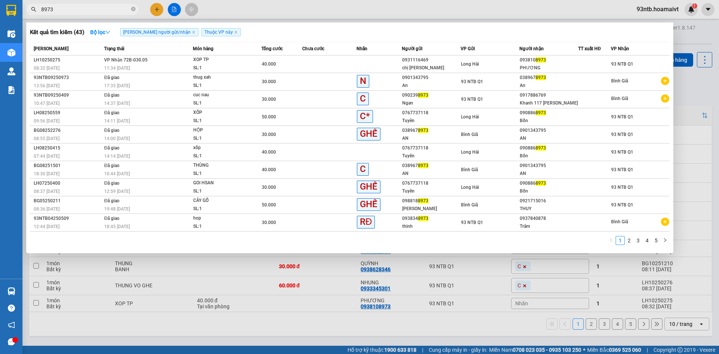
type input "8973"
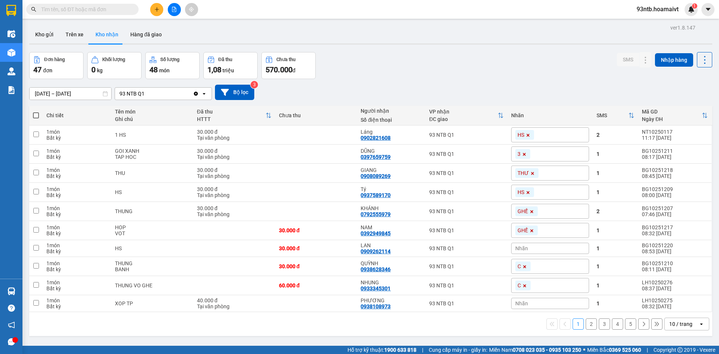
click at [78, 12] on input "text" at bounding box center [85, 9] width 88 height 8
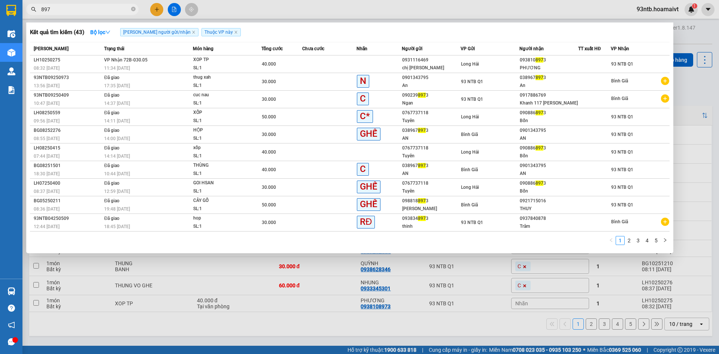
type input "8973"
click at [215, 64] on div "SL: 1" at bounding box center [221, 68] width 56 height 8
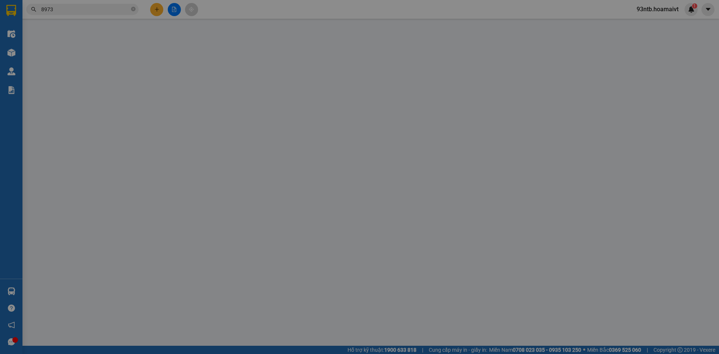
type input "0931116469"
type input "chị [PERSON_NAME]"
type input "008088007398"
type input "TỔ 27 P [PERSON_NAME]"
type input "0938108973"
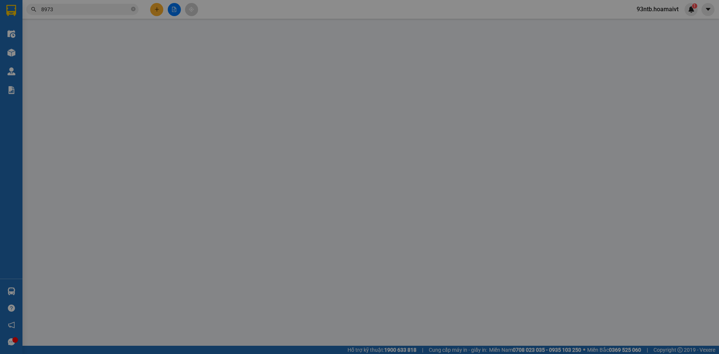
type input "PHƯƠNG"
type input "40.000"
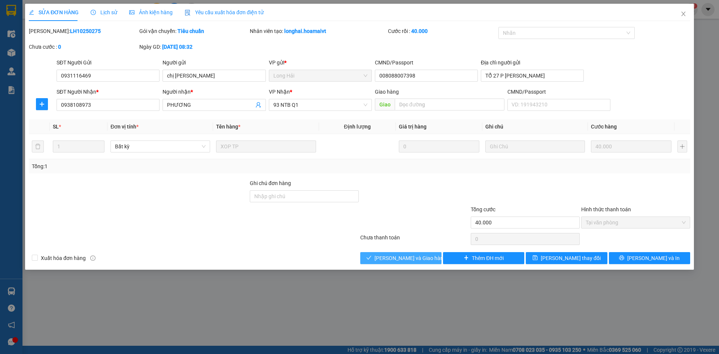
click at [395, 255] on span "[PERSON_NAME] và Giao hàng" at bounding box center [411, 258] width 72 height 8
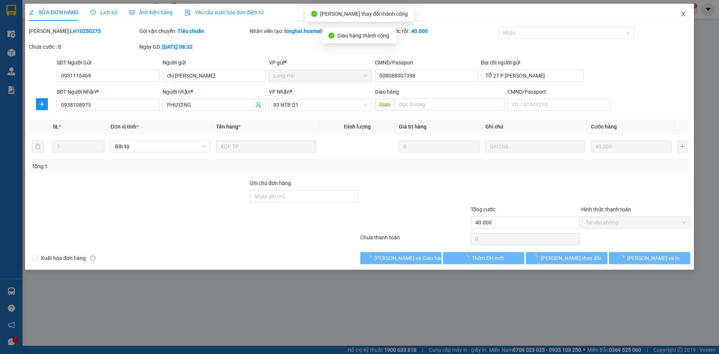
click at [684, 14] on icon "close" at bounding box center [684, 14] width 4 height 4
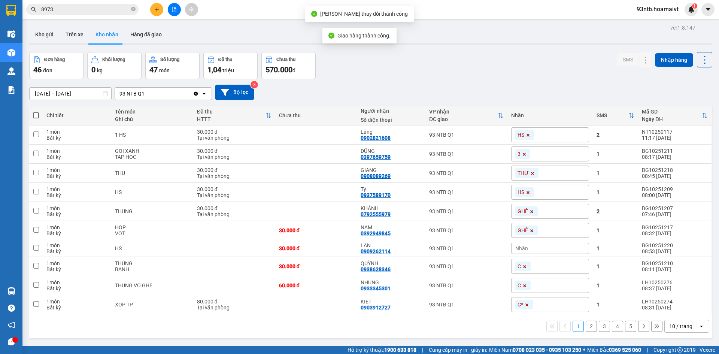
click at [117, 12] on input "8973" at bounding box center [85, 9] width 88 height 8
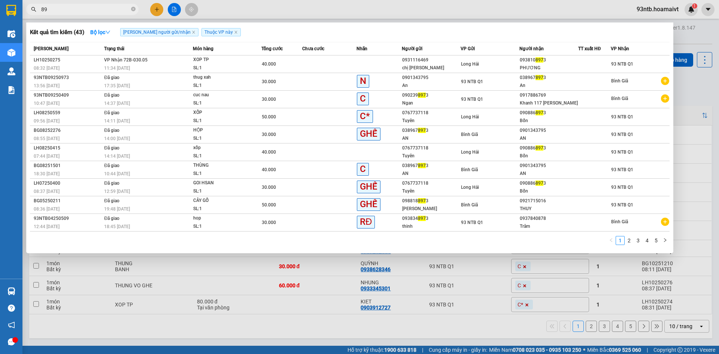
type input "8"
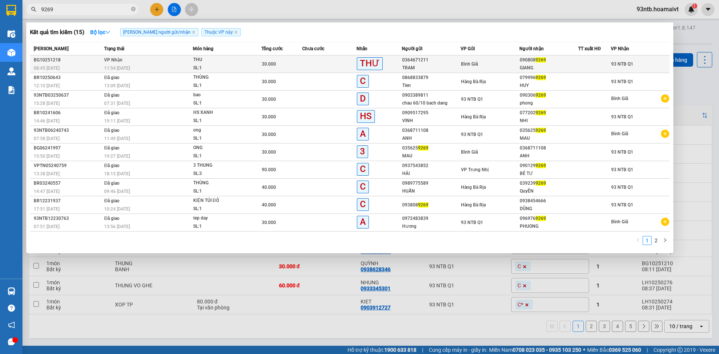
type input "9269"
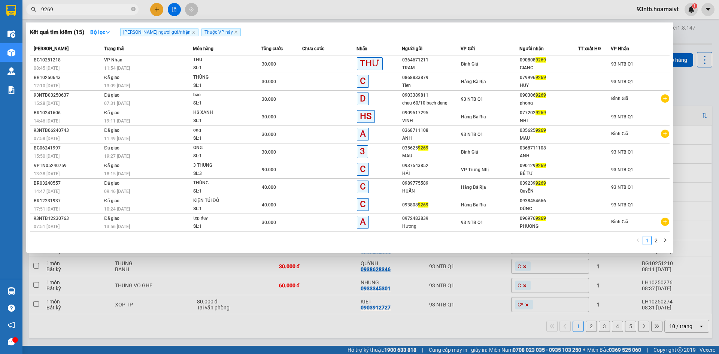
click at [581, 70] on td at bounding box center [595, 64] width 33 height 18
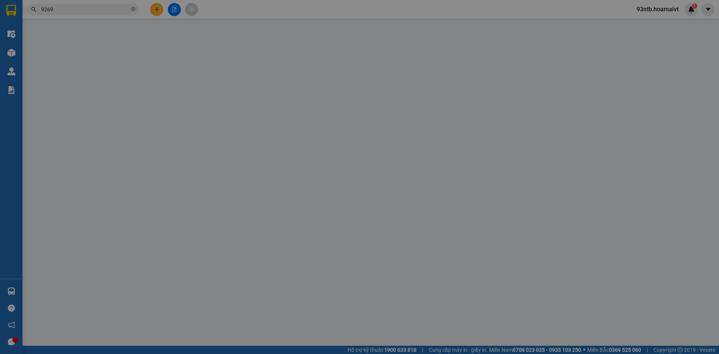
type input "0364671211"
type input "TRAM"
type input "0908089269"
type input "GIANG"
type input "30.000"
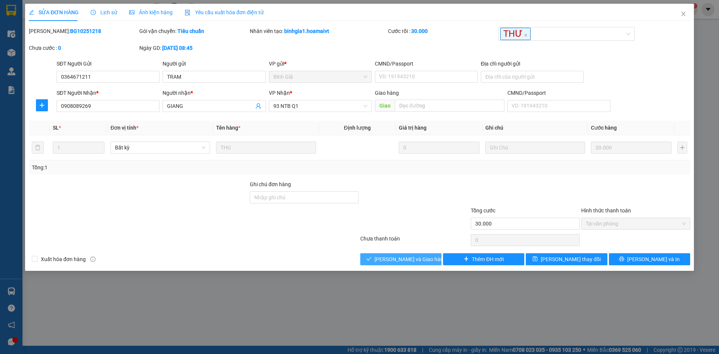
click at [389, 262] on span "[PERSON_NAME] và Giao hàng" at bounding box center [411, 259] width 72 height 8
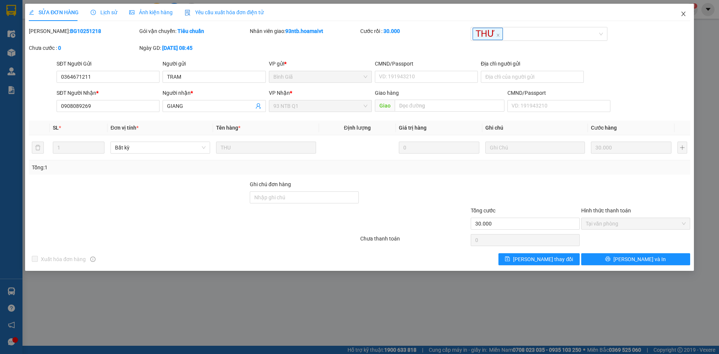
click at [687, 10] on span "Close" at bounding box center [683, 14] width 21 height 21
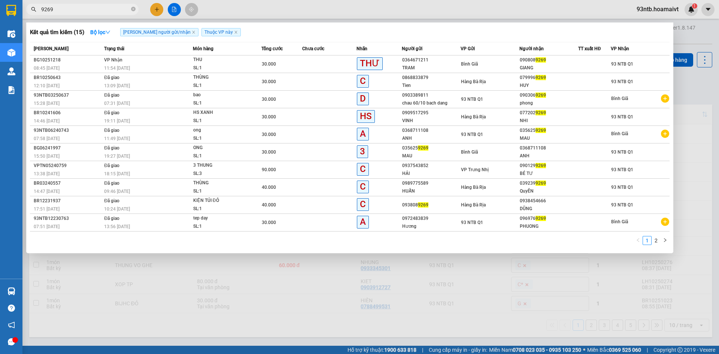
click at [88, 5] on input "9269" at bounding box center [85, 9] width 88 height 8
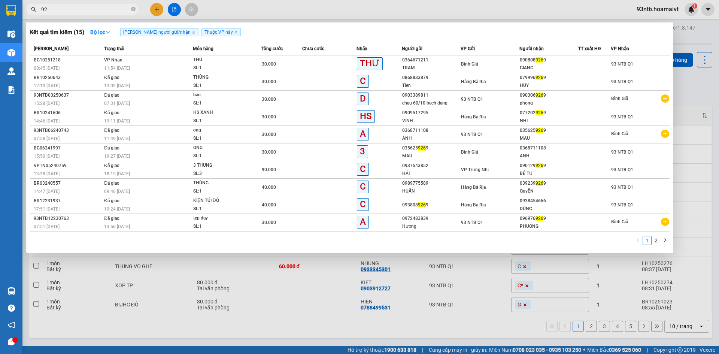
type input "9"
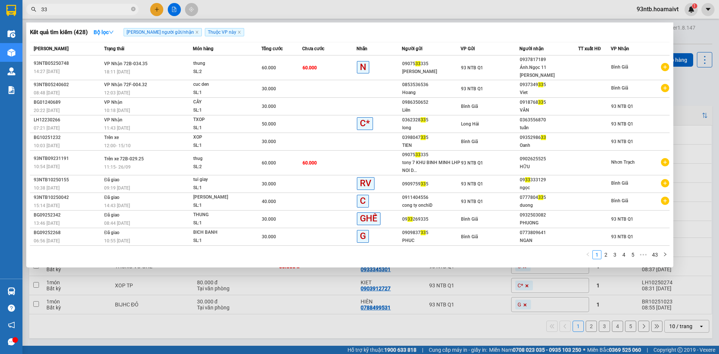
type input "3"
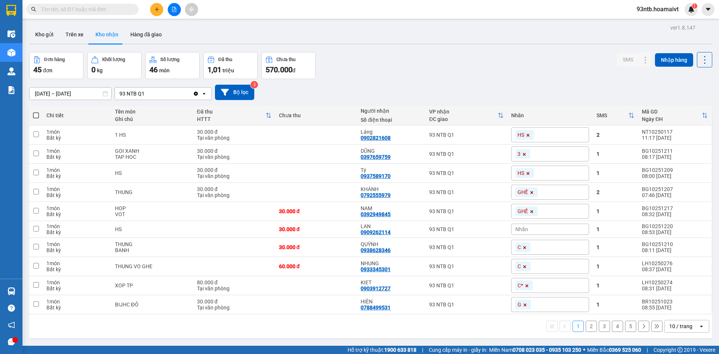
click at [102, 11] on input "text" at bounding box center [85, 9] width 88 height 8
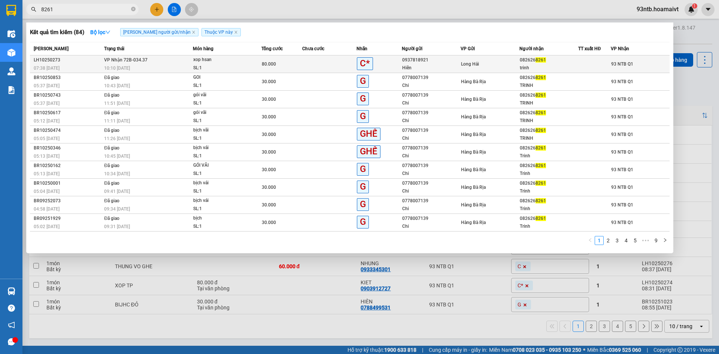
type input "8261"
click at [253, 57] on span "xop hsan SL: 1" at bounding box center [227, 64] width 68 height 16
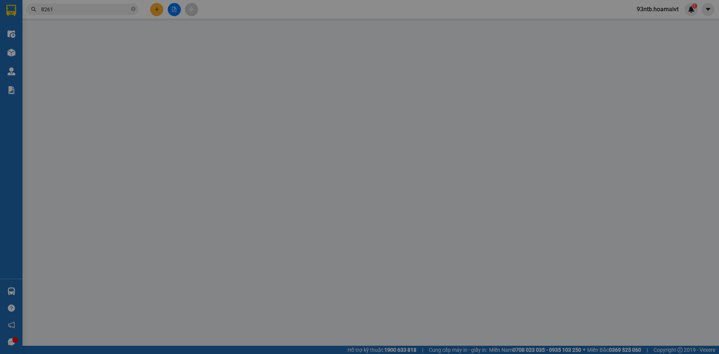
type input "0937818921"
type input "Hiển"
type input "0826268261"
type input "trinh"
type input "80.000"
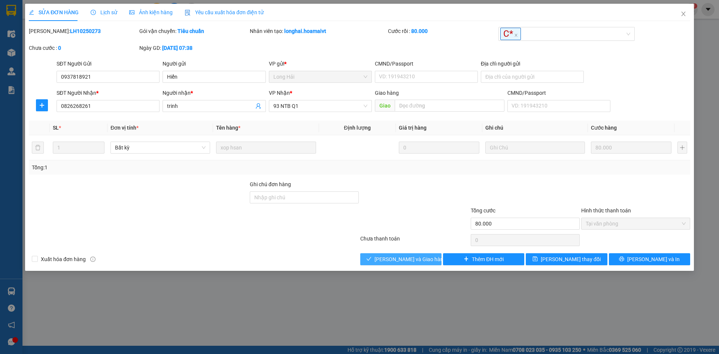
click at [375, 258] on button "[PERSON_NAME] và Giao hàng" at bounding box center [400, 259] width 81 height 12
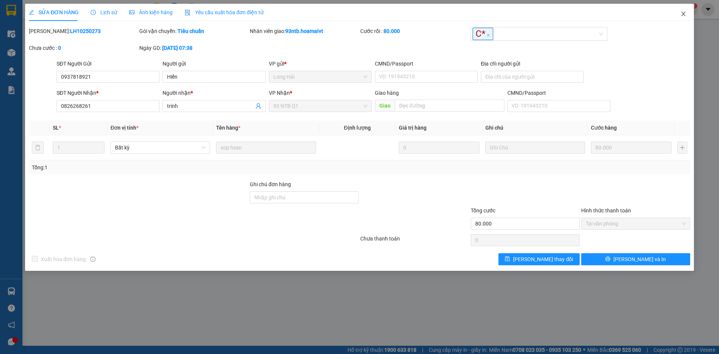
click at [679, 12] on span "Close" at bounding box center [683, 14] width 21 height 21
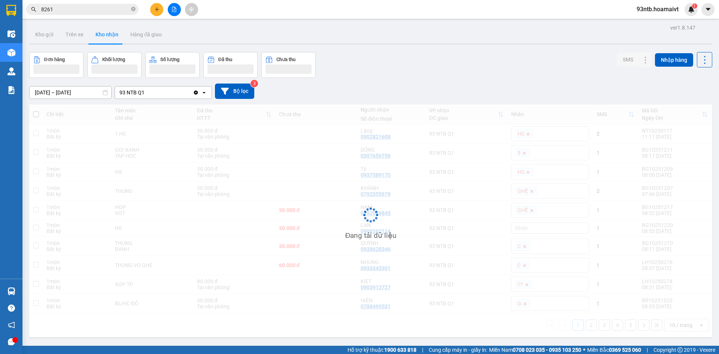
click at [510, 81] on div "[DATE] – [DATE] Press the down arrow key to interact with the calendar and sele…" at bounding box center [370, 91] width 683 height 27
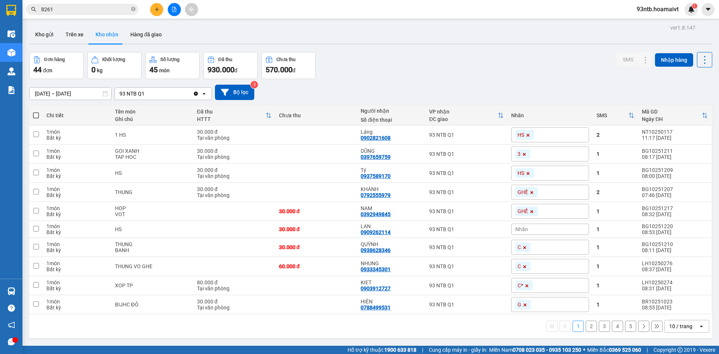
click at [444, 60] on div "Đơn hàng 44 đơn Khối lượng 0 kg Số lượng 45 món Đã thu 930.000 đ Chưa thu 570.0…" at bounding box center [370, 65] width 683 height 27
click at [465, 69] on div "Đơn hàng 44 đơn Khối lượng 0 kg Số lượng 45 món Đã thu 930.000 đ Chưa thu 570.0…" at bounding box center [370, 65] width 683 height 27
click at [154, 8] on button at bounding box center [156, 9] width 13 height 13
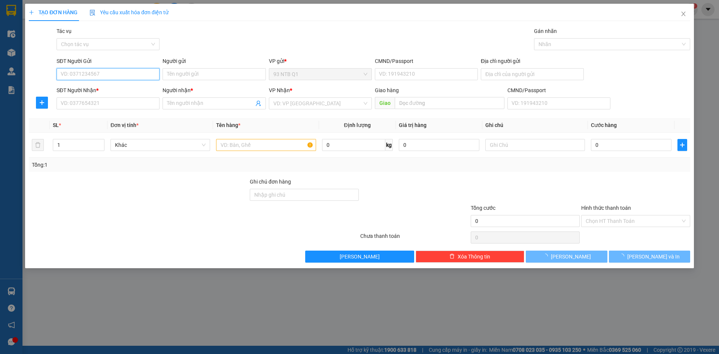
click at [133, 78] on input "SĐT Người Gửi" at bounding box center [108, 74] width 103 height 12
type input "0343915373"
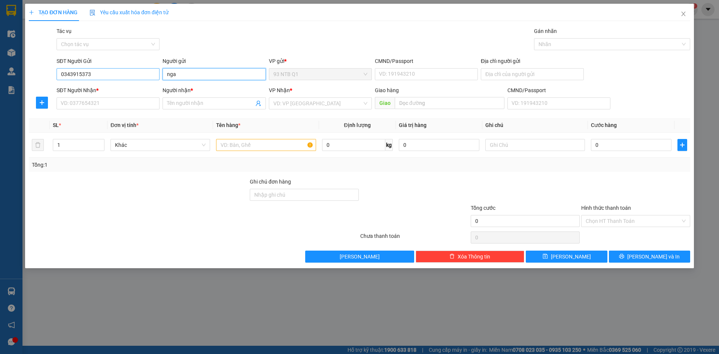
type input "nga"
type input "077303000133"
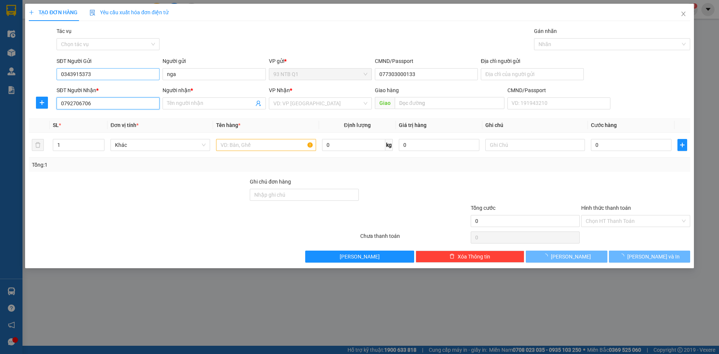
type input "0792706706"
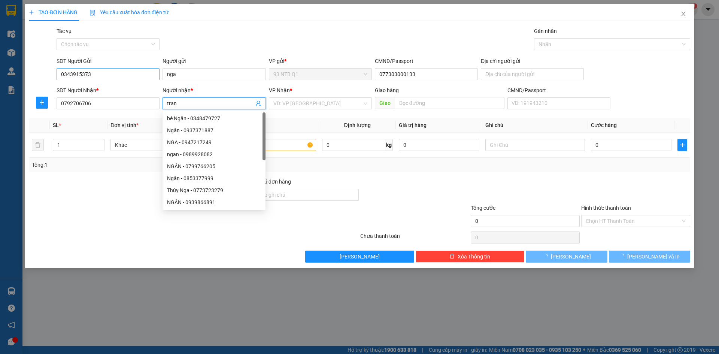
type input "tran"
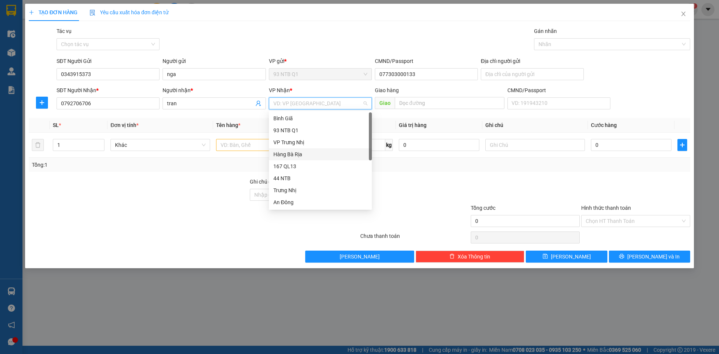
click at [297, 153] on div "Hàng Bà Rịa" at bounding box center [321, 154] width 94 height 8
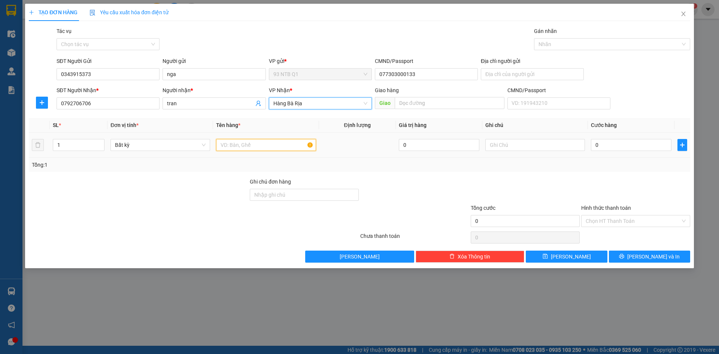
click at [265, 143] on input "text" at bounding box center [266, 145] width 100 height 12
type input "thung bk"
type input "30"
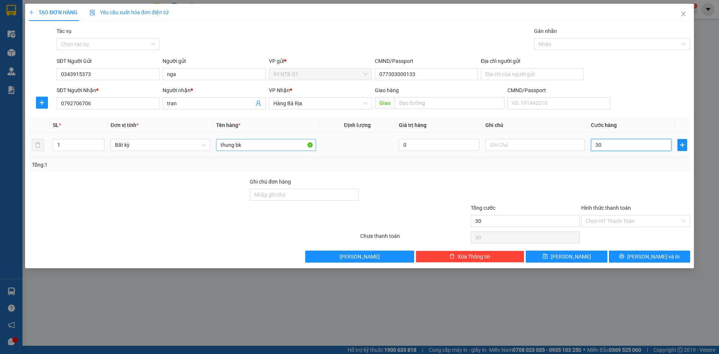
type input "3"
type input "340"
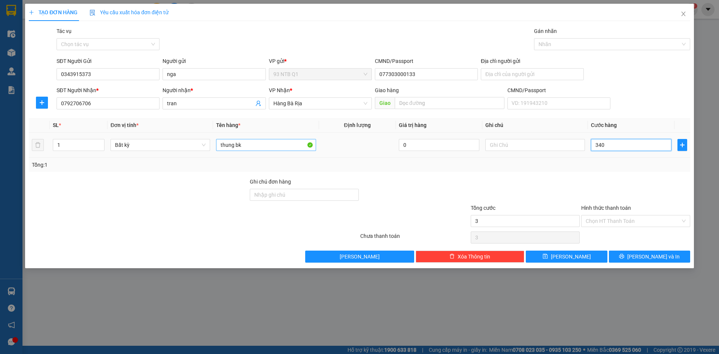
type input "340"
type input "34"
type input "3"
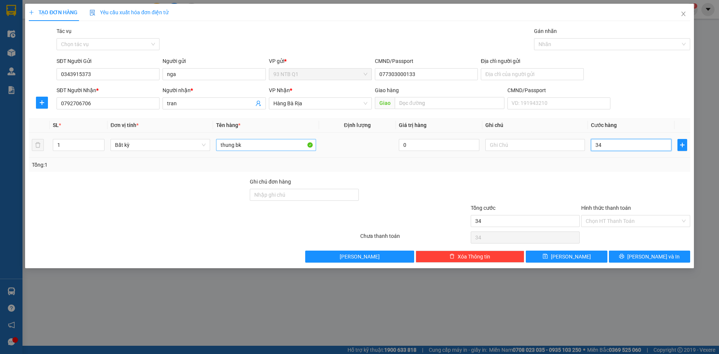
type input "3"
type input "0"
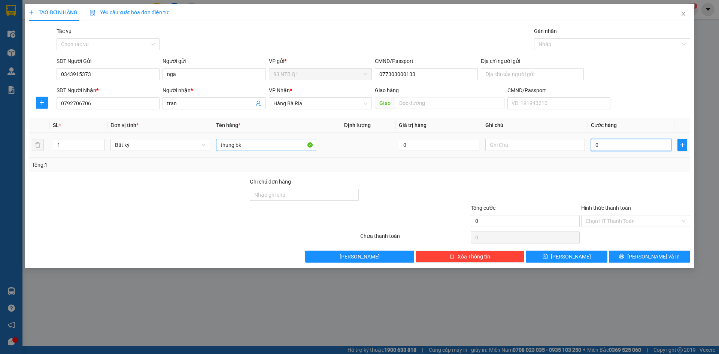
type input "04"
type input "4"
type input "040"
type input "40"
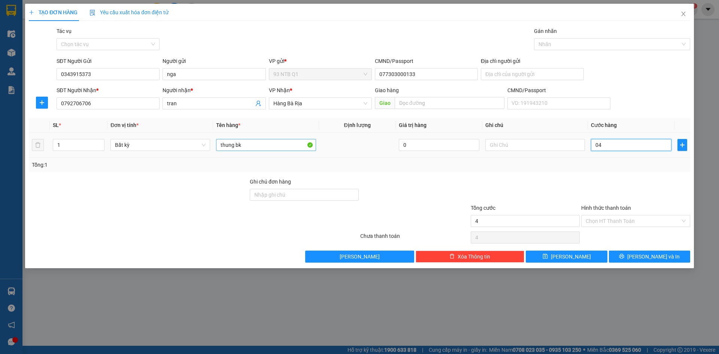
type input "40"
type input "40.000"
click at [553, 193] on div at bounding box center [525, 191] width 111 height 26
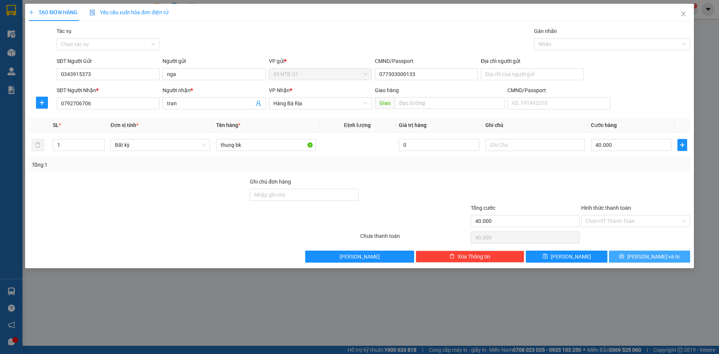
click at [665, 257] on button "[PERSON_NAME] và In" at bounding box center [649, 257] width 81 height 12
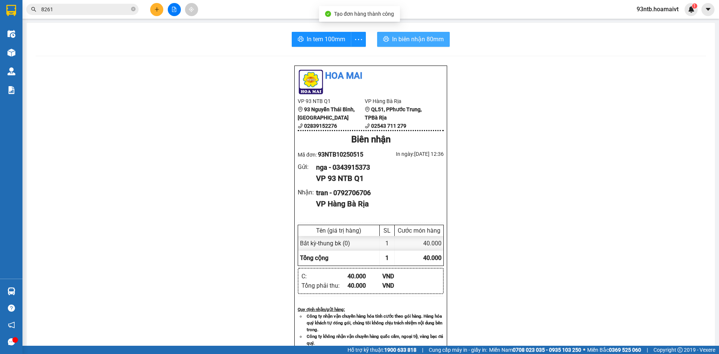
click at [412, 36] on span "In biên nhận 80mm" at bounding box center [418, 38] width 52 height 9
click at [95, 15] on div "Kết quả tìm kiếm ( 84 ) Bộ lọc Tìm người gửi/nhận Thuộc VP này Mã ĐH Trạng thái…" at bounding box center [73, 9] width 146 height 13
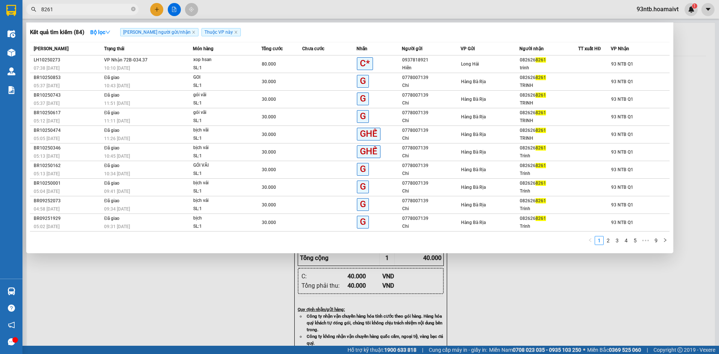
click at [88, 9] on input "8261" at bounding box center [85, 9] width 88 height 8
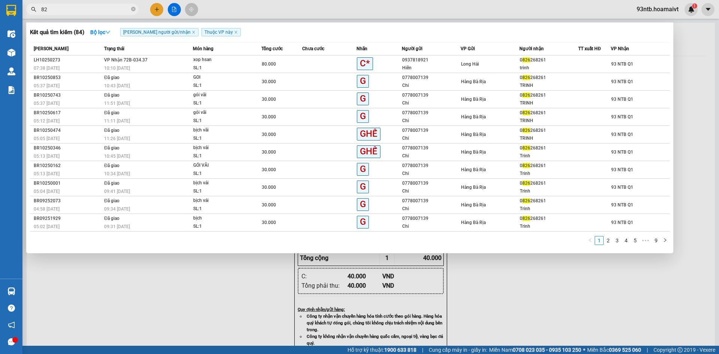
type input "8"
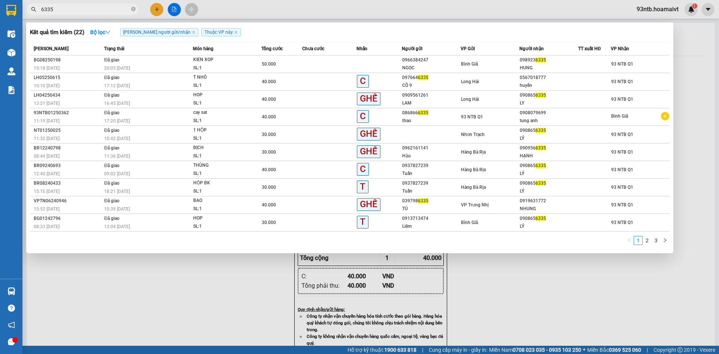
click at [88, 10] on input "6335" at bounding box center [85, 9] width 88 height 8
type input "6"
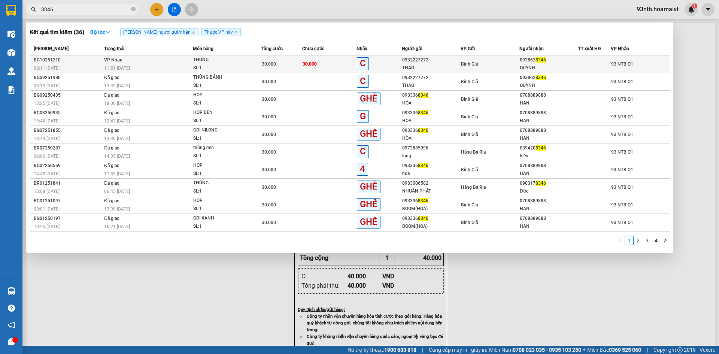
type input "8346"
click at [528, 68] on div "QUỲNH" at bounding box center [549, 68] width 58 height 8
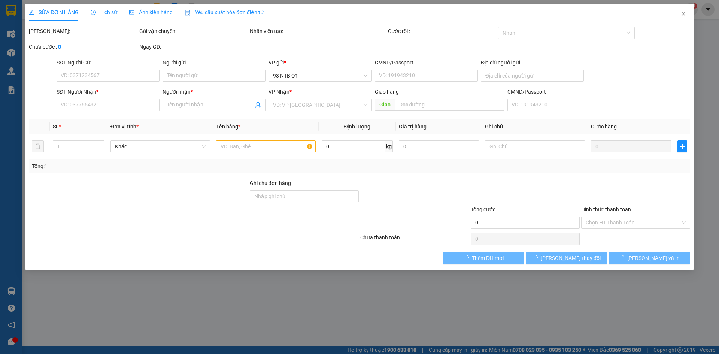
type input "0932227272"
type input "THAO"
type input "0938628346"
type input "QUỲNH"
type input "30.000"
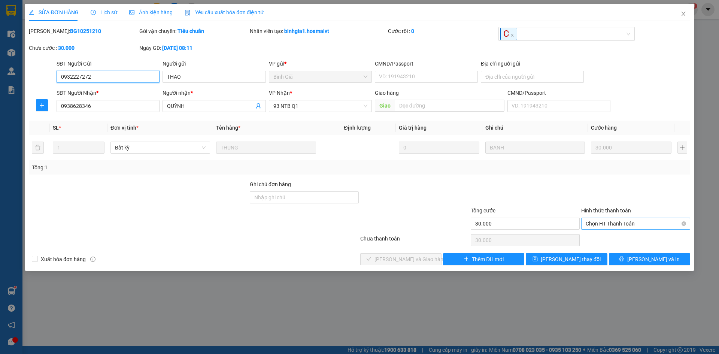
click at [635, 227] on span "Chọn HT Thanh Toán" at bounding box center [636, 223] width 100 height 11
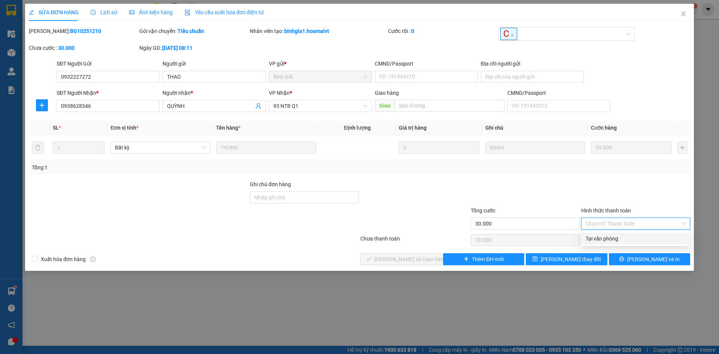
click at [637, 238] on div "Tại văn phòng" at bounding box center [636, 239] width 100 height 8
type input "0"
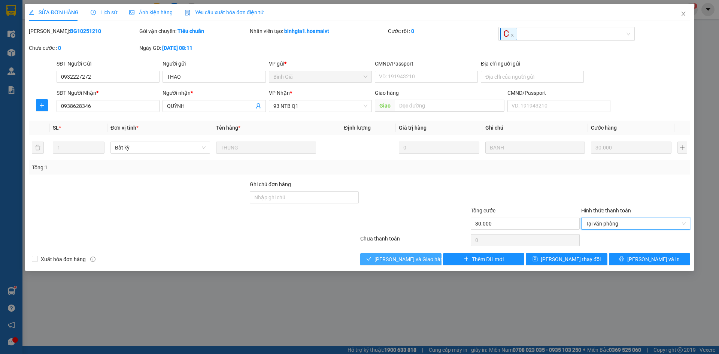
click at [392, 253] on div "Total Paid Fee 0 Total UnPaid Fee 30.000 Cash Collection Total Fee Mã ĐH: BG102…" at bounding box center [360, 146] width 662 height 238
click at [394, 257] on span "[PERSON_NAME] và Giao hàng" at bounding box center [411, 259] width 72 height 8
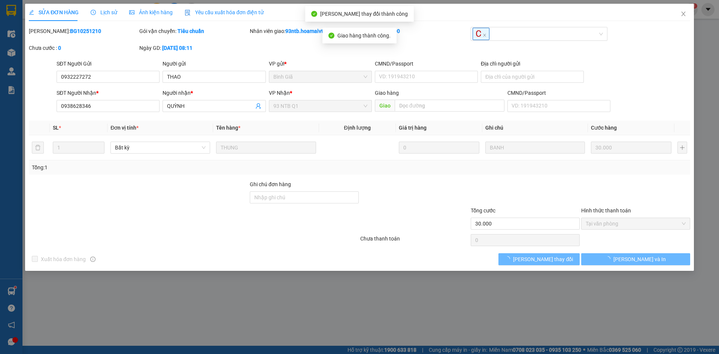
click at [319, 248] on div "Total Paid Fee 30.000 Total UnPaid Fee 0 Cash Collection Total Fee Mã ĐH: BG102…" at bounding box center [360, 146] width 662 height 238
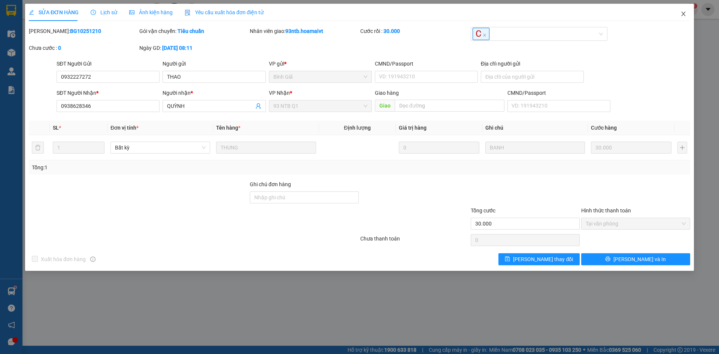
click at [683, 19] on span "Close" at bounding box center [683, 14] width 21 height 21
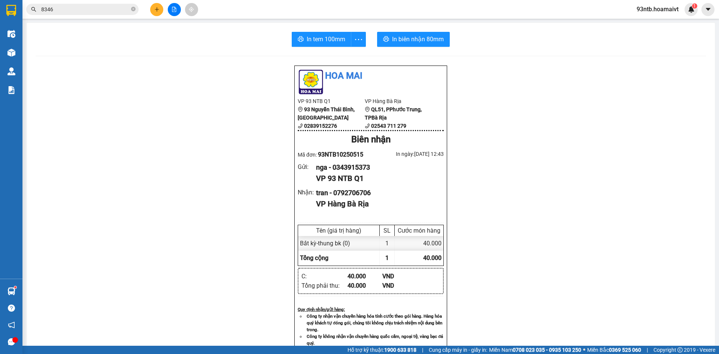
click at [98, 15] on div "Kết quả tìm kiếm ( 36 ) Bộ lọc Tìm người gửi/nhận Thuộc VP này Mã ĐH Trạng thái…" at bounding box center [73, 9] width 146 height 13
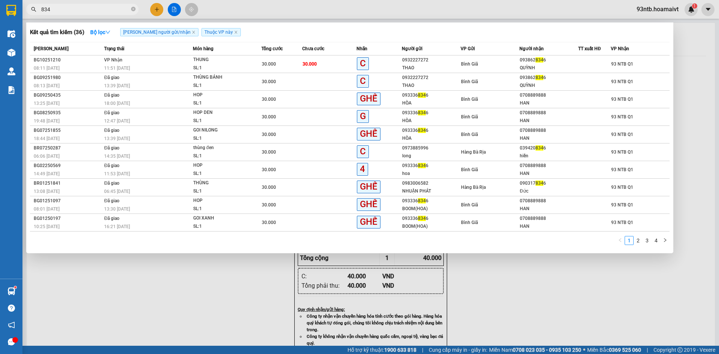
click at [93, 11] on input "834" at bounding box center [85, 9] width 88 height 8
type input "8"
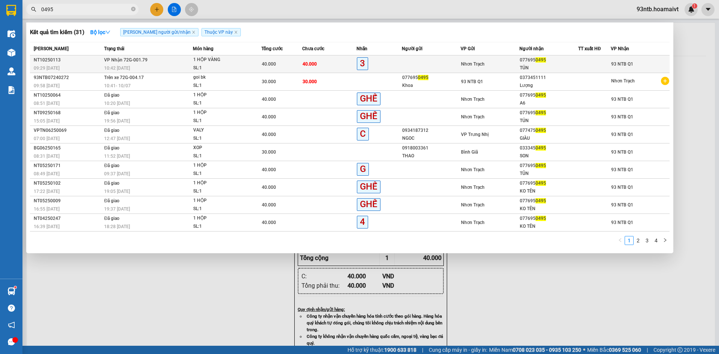
type input "0495"
click at [526, 61] on div "077695 0495" at bounding box center [549, 60] width 58 height 8
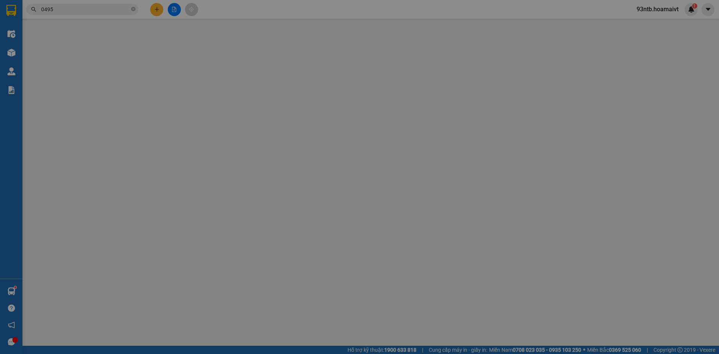
type input "0776950495"
type input "TỦN"
type input "40.000"
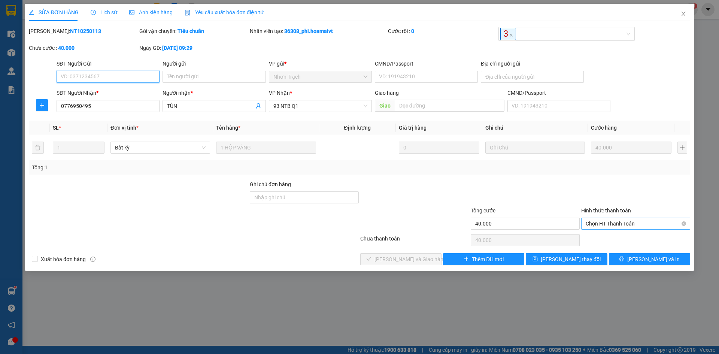
click at [606, 227] on span "Chọn HT Thanh Toán" at bounding box center [636, 223] width 100 height 11
click at [613, 235] on div "Tại văn phòng" at bounding box center [636, 239] width 100 height 8
type input "0"
click at [423, 263] on span "[PERSON_NAME] và Giao hàng" at bounding box center [411, 259] width 72 height 8
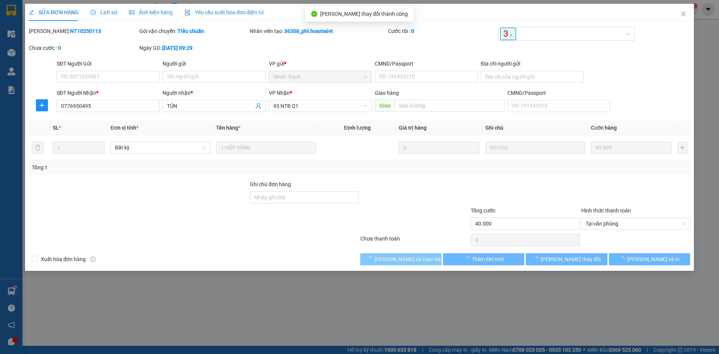
click at [423, 263] on span "[PERSON_NAME] và Giao hàng" at bounding box center [411, 259] width 72 height 8
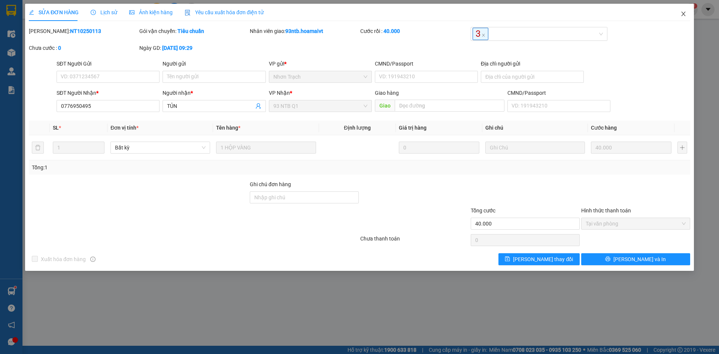
click at [679, 14] on span "Close" at bounding box center [683, 14] width 21 height 21
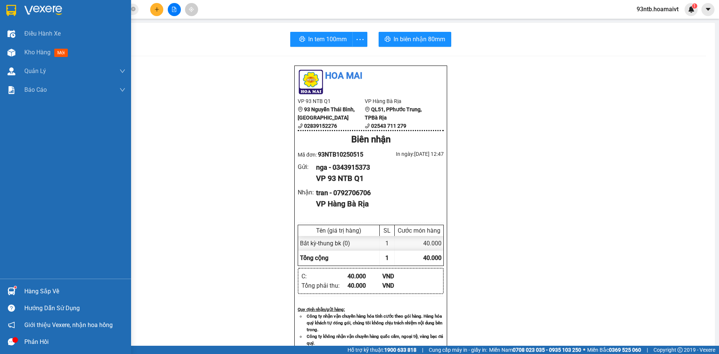
click at [48, 286] on div "Hàng sắp về" at bounding box center [74, 291] width 101 height 11
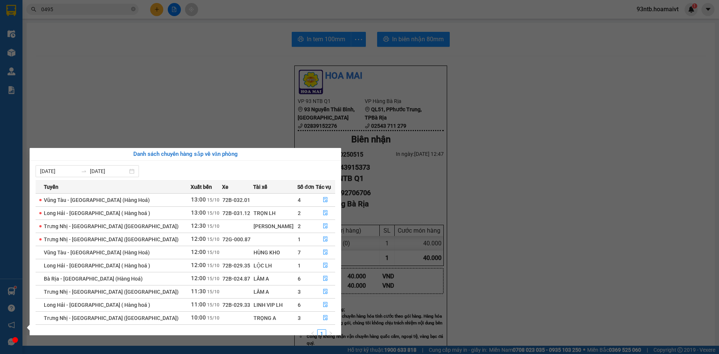
scroll to position [12, 0]
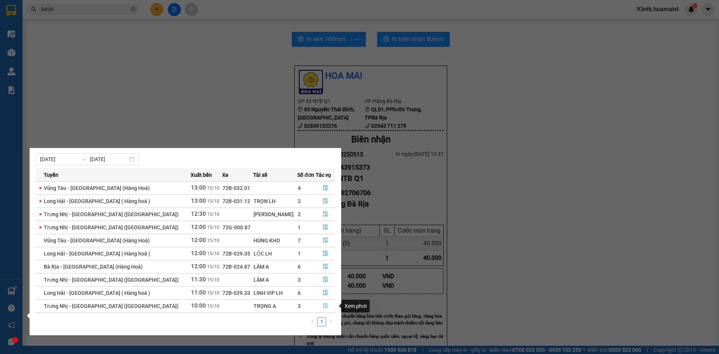
click at [323, 308] on icon "file-done" at bounding box center [325, 305] width 5 height 5
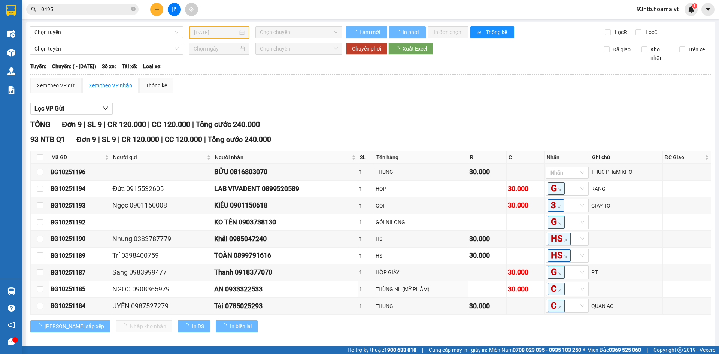
type input "[DATE]"
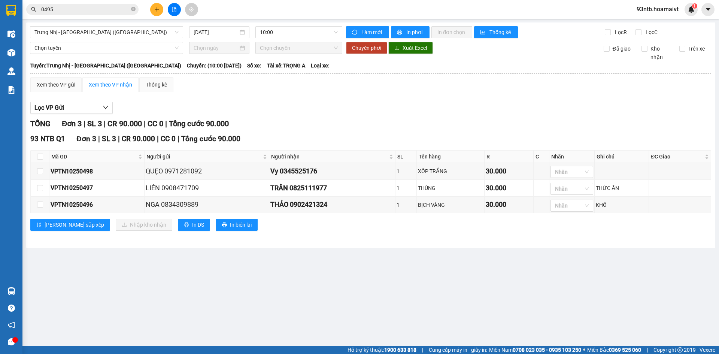
click at [546, 108] on div "Lọc VP Gửi" at bounding box center [370, 108] width 681 height 12
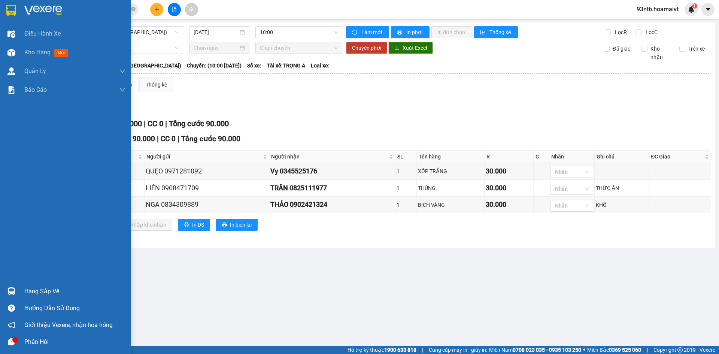
click at [36, 290] on div "Hàng sắp về" at bounding box center [74, 291] width 101 height 11
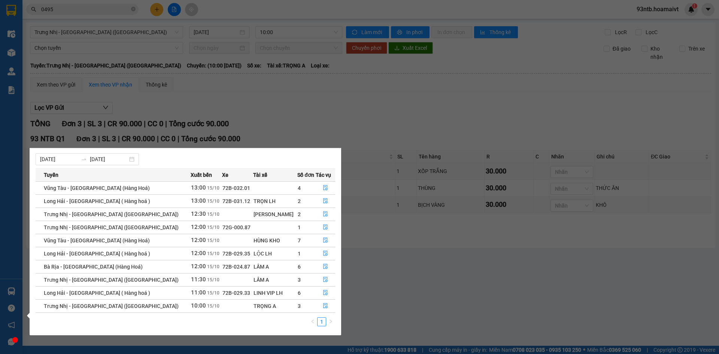
click at [466, 297] on section "Kết quả tìm kiếm ( 31 ) Bộ lọc Tìm người gửi/nhận Thuộc VP này Mã ĐH Trạng thái…" at bounding box center [359, 177] width 719 height 354
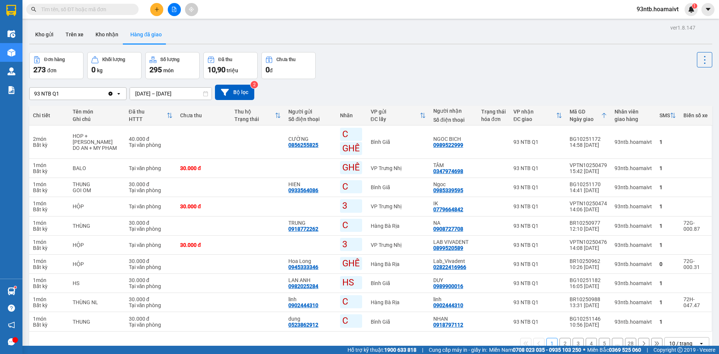
click at [91, 10] on input "text" at bounding box center [85, 9] width 88 height 8
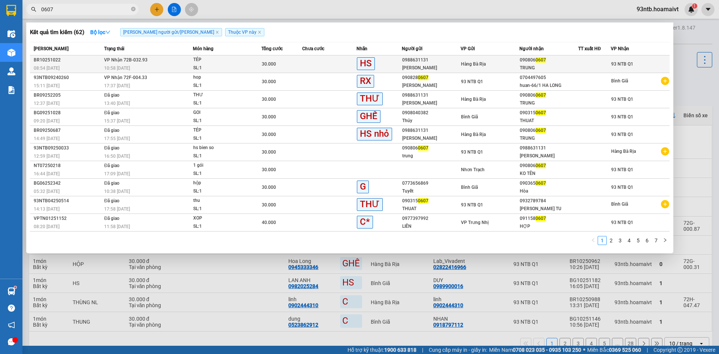
type input "0607"
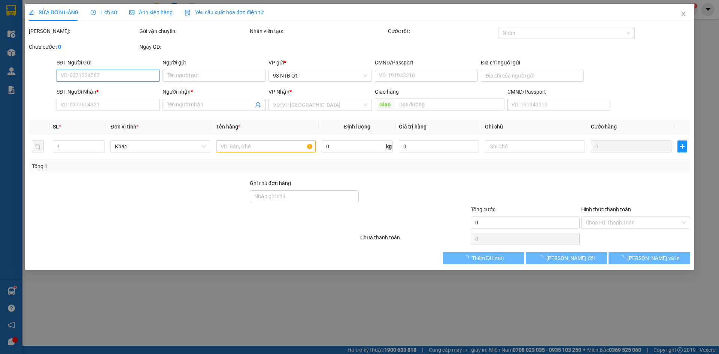
type input "0988631131"
type input "Vũ"
type input "077089004194"
type input "0908060607"
type input "TRUNG"
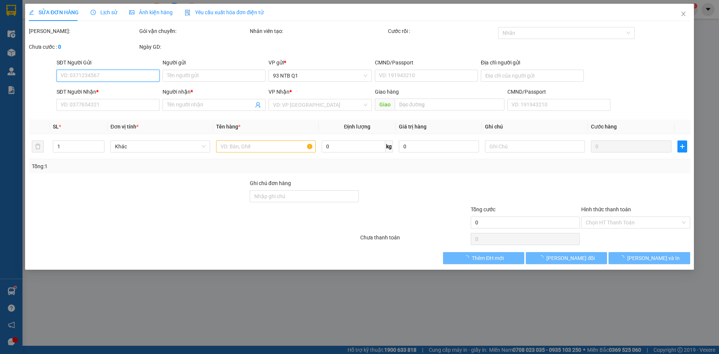
type input "30.000"
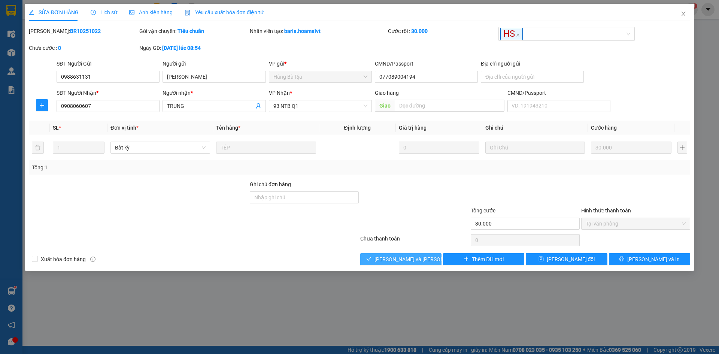
click at [397, 261] on span "[PERSON_NAME] và Giao hàng" at bounding box center [425, 259] width 101 height 8
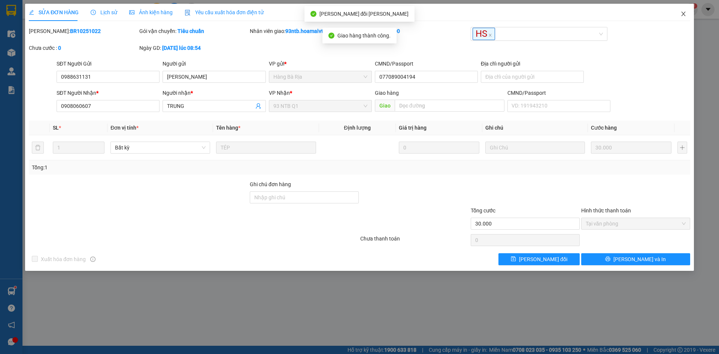
click at [685, 18] on span "Close" at bounding box center [683, 14] width 21 height 21
